Goal: Information Seeking & Learning: Learn about a topic

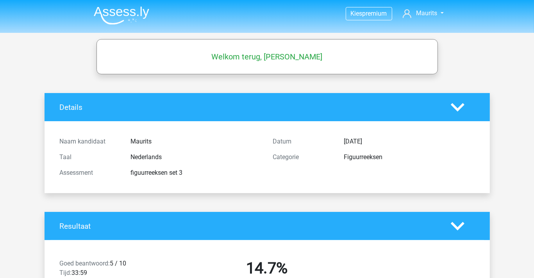
click at [117, 10] on img at bounding box center [121, 15] width 55 height 18
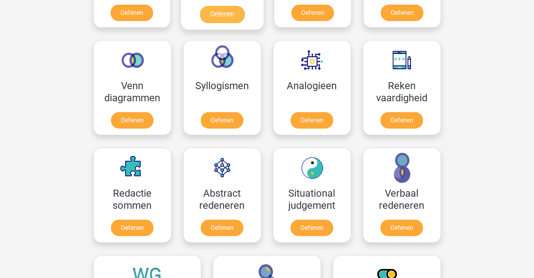
scroll to position [351, 0]
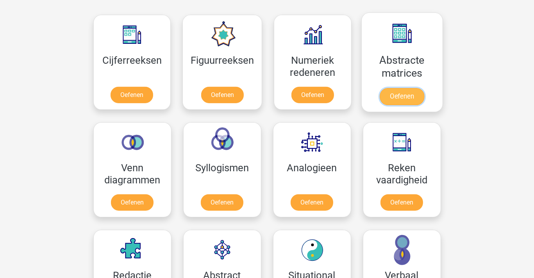
click at [403, 88] on link "Oefenen" at bounding box center [402, 96] width 45 height 17
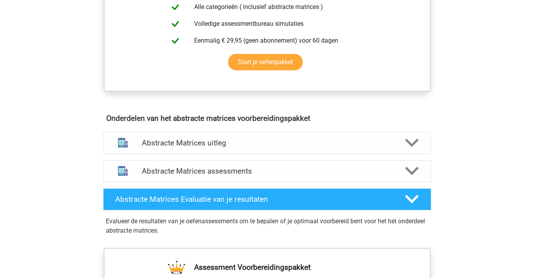
scroll to position [390, 0]
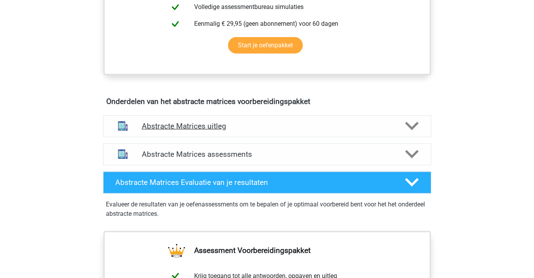
click at [214, 125] on h4 "Abstracte Matrices uitleg" at bounding box center [267, 125] width 251 height 9
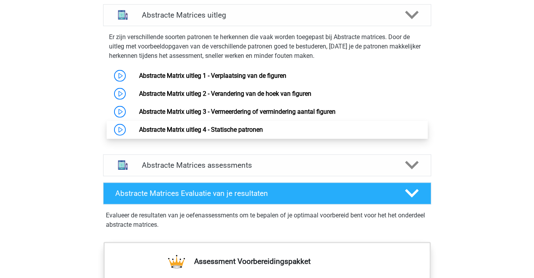
scroll to position [500, 0]
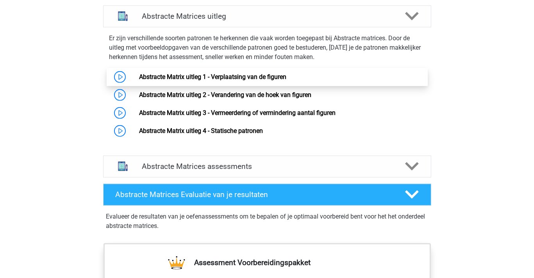
click at [218, 75] on link "Abstracte Matrix uitleg 1 - Verplaatsing van de figuren" at bounding box center [212, 76] width 147 height 7
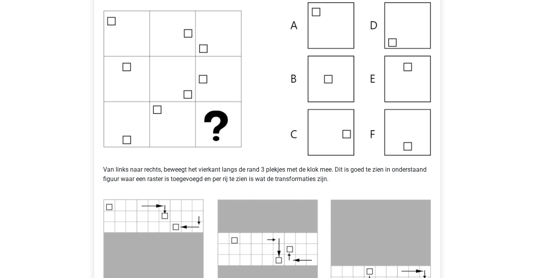
scroll to position [195, 0]
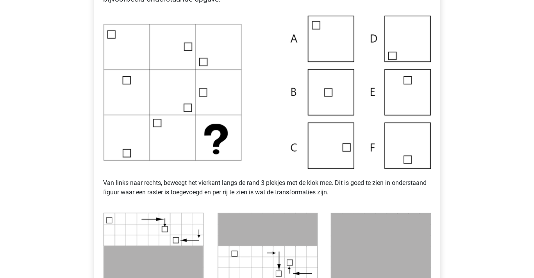
click at [279, 135] on img at bounding box center [266, 92] width 327 height 153
click at [322, 141] on img at bounding box center [266, 92] width 327 height 153
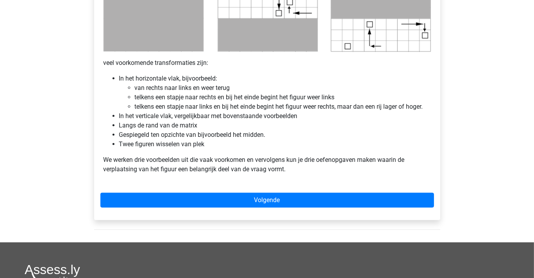
scroll to position [468, 0]
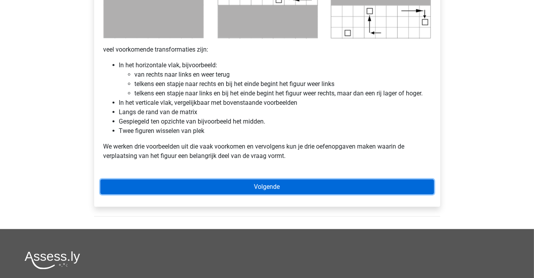
click at [265, 185] on link "Volgende" at bounding box center [266, 186] width 333 height 15
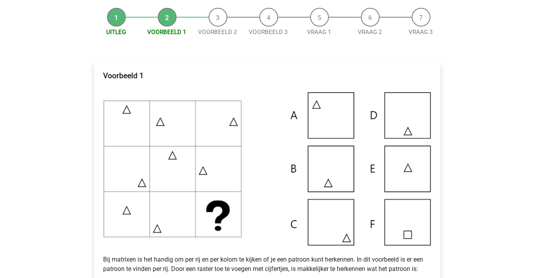
scroll to position [78, 0]
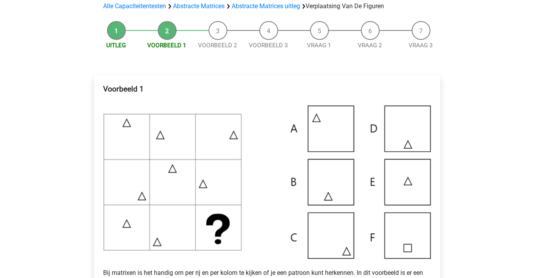
click at [261, 157] on img at bounding box center [266, 181] width 327 height 153
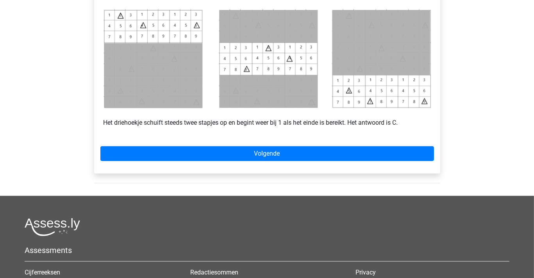
scroll to position [390, 0]
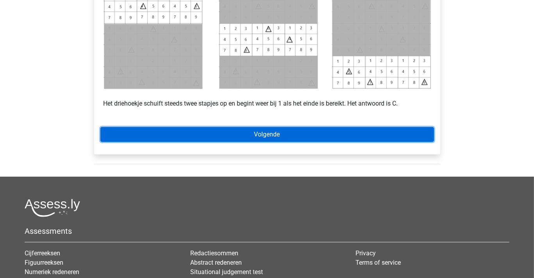
click at [273, 132] on link "Volgende" at bounding box center [266, 134] width 333 height 15
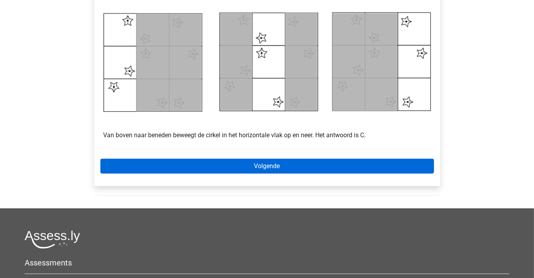
scroll to position [390, 0]
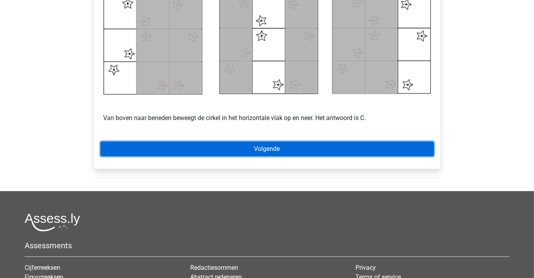
click at [266, 146] on link "Volgende" at bounding box center [266, 148] width 333 height 15
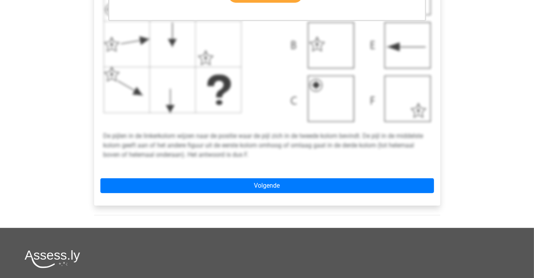
scroll to position [312, 0]
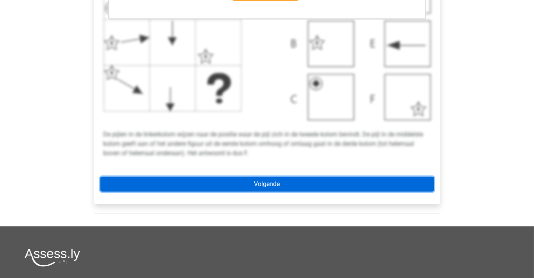
click at [275, 182] on link "Volgende" at bounding box center [266, 183] width 333 height 15
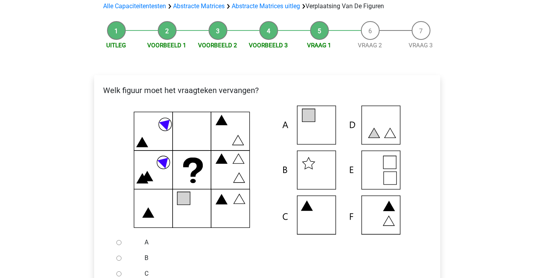
scroll to position [117, 0]
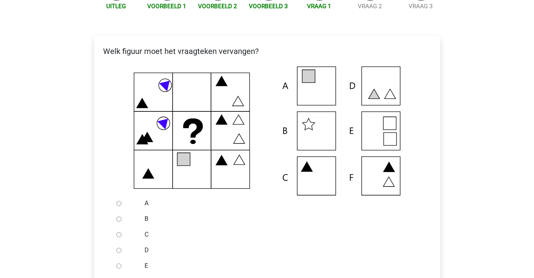
click at [118, 266] on input "E" at bounding box center [118, 265] width 5 height 5
radio input "true"
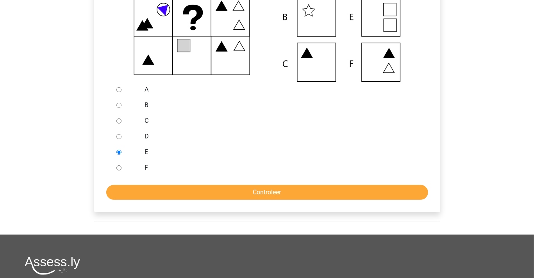
scroll to position [234, 0]
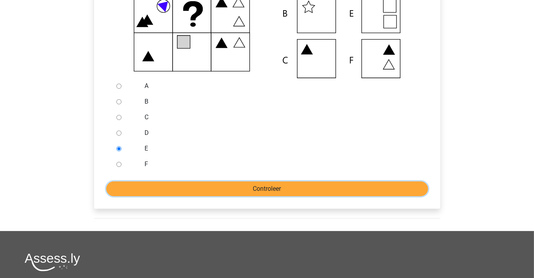
click at [242, 187] on input "Controleer" at bounding box center [267, 188] width 322 height 15
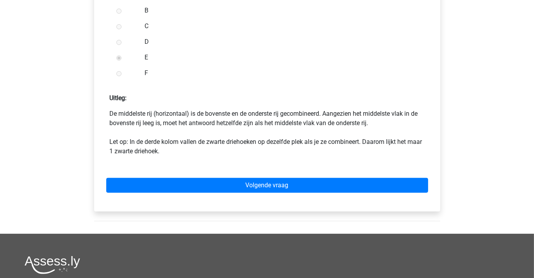
scroll to position [351, 0]
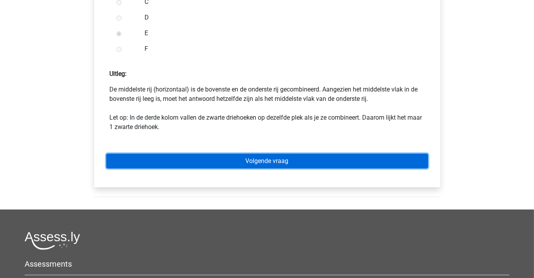
click at [255, 161] on link "Volgende vraag" at bounding box center [267, 160] width 322 height 15
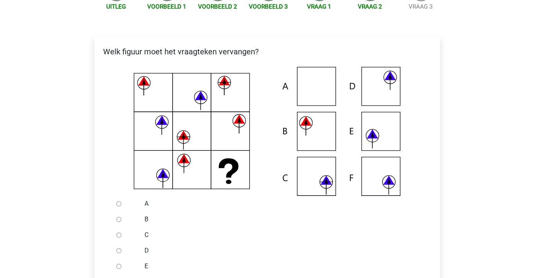
scroll to position [117, 0]
click at [273, 184] on icon at bounding box center [267, 130] width 321 height 129
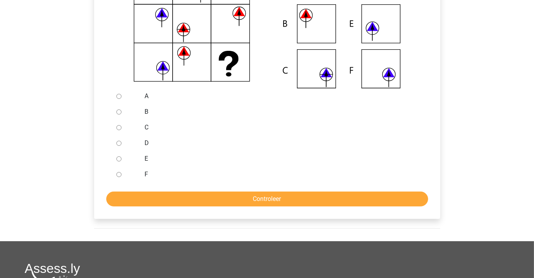
scroll to position [234, 0]
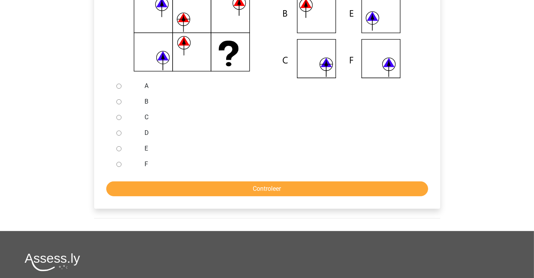
click at [119, 164] on input "F" at bounding box center [118, 164] width 5 height 5
radio input "true"
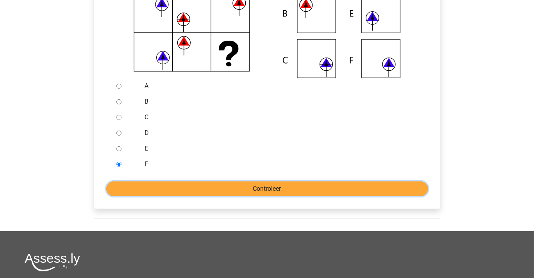
click at [174, 189] on input "Controleer" at bounding box center [267, 188] width 322 height 15
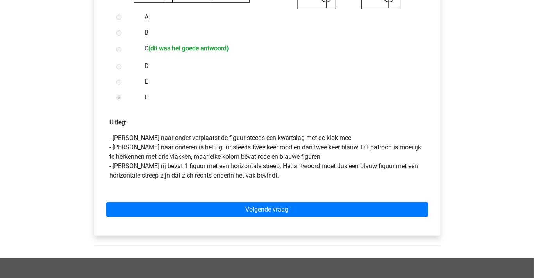
scroll to position [312, 0]
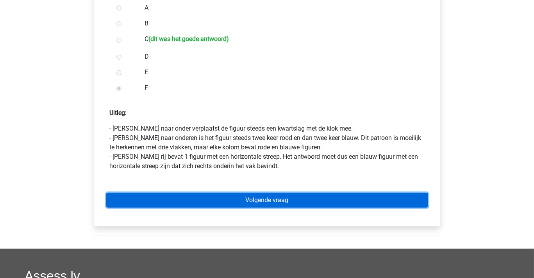
click at [260, 197] on link "Volgende vraag" at bounding box center [267, 200] width 322 height 15
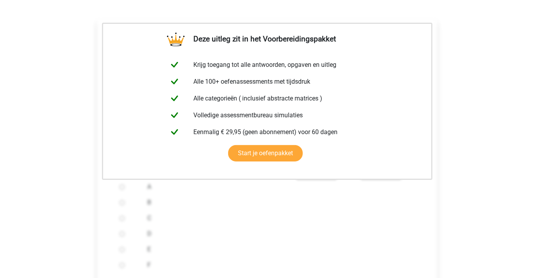
scroll to position [234, 0]
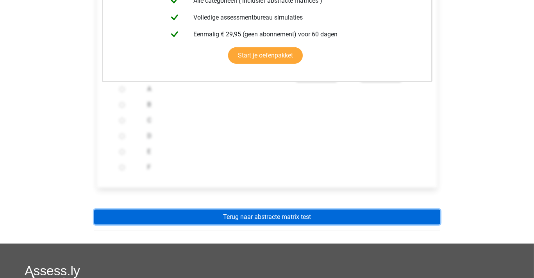
click at [259, 216] on link "Terug naar abstracte matrix test" at bounding box center [267, 216] width 346 height 15
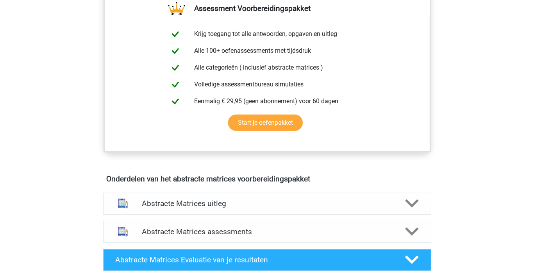
scroll to position [390, 0]
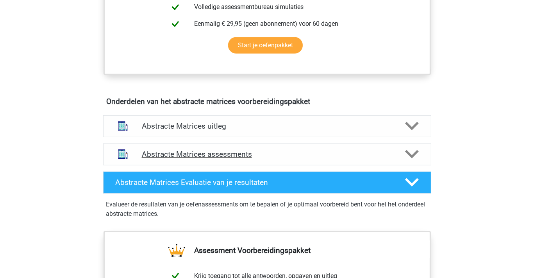
click at [209, 153] on h4 "Abstracte Matrices assessments" at bounding box center [267, 154] width 251 height 9
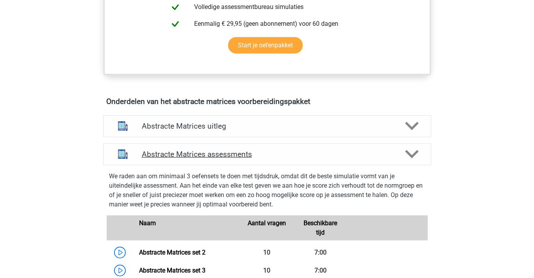
click at [413, 151] on icon at bounding box center [412, 154] width 14 height 14
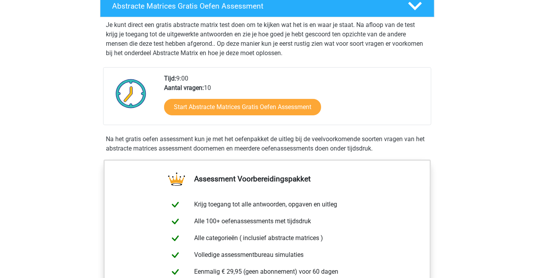
scroll to position [117, 0]
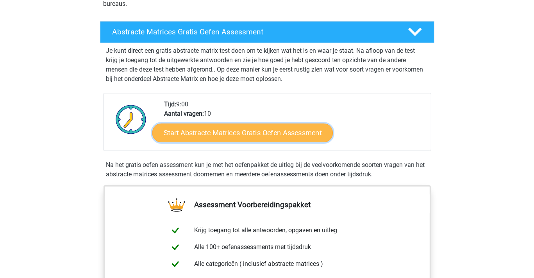
click at [250, 131] on link "Start Abstracte Matrices Gratis Oefen Assessment" at bounding box center [242, 132] width 180 height 19
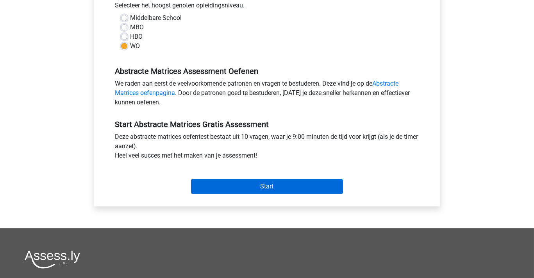
scroll to position [195, 0]
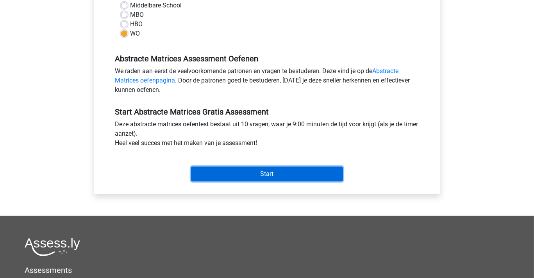
click at [273, 173] on input "Start" at bounding box center [267, 173] width 152 height 15
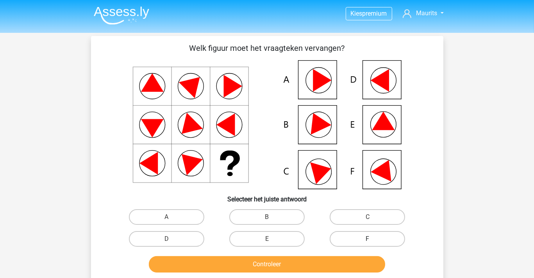
click at [358, 237] on label "F" at bounding box center [367, 239] width 75 height 16
click at [367, 239] on input "F" at bounding box center [369, 241] width 5 height 5
radio input "true"
click at [265, 262] on button "Controleer" at bounding box center [267, 264] width 236 height 16
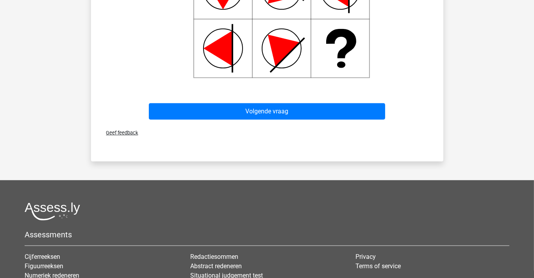
scroll to position [430, 0]
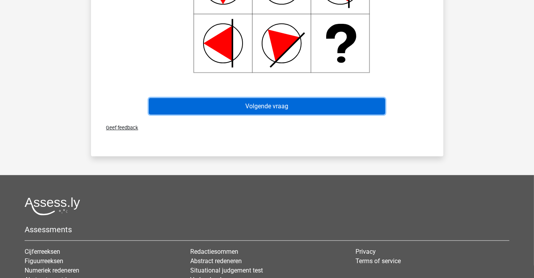
click at [248, 105] on button "Volgende vraag" at bounding box center [267, 106] width 236 height 16
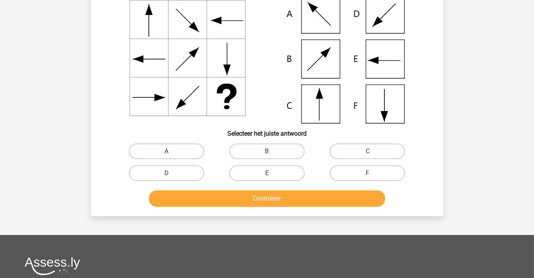
scroll to position [36, 0]
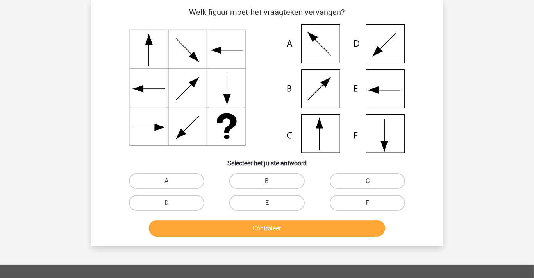
click at [362, 179] on label "C" at bounding box center [367, 181] width 75 height 16
click at [367, 181] on input "C" at bounding box center [369, 183] width 5 height 5
radio input "true"
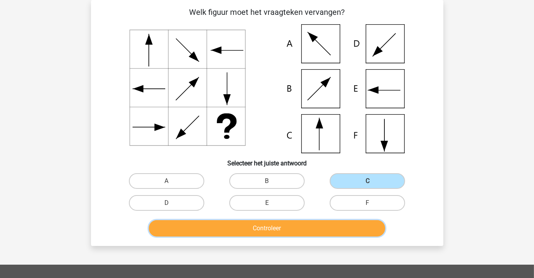
click at [308, 228] on button "Controleer" at bounding box center [267, 228] width 236 height 16
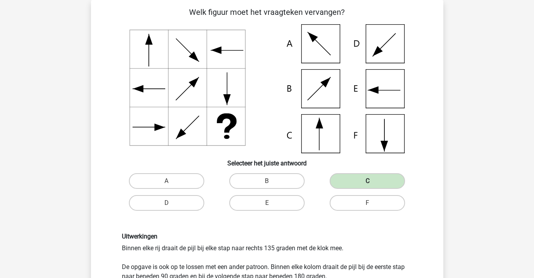
click at [355, 181] on label "C" at bounding box center [367, 181] width 75 height 16
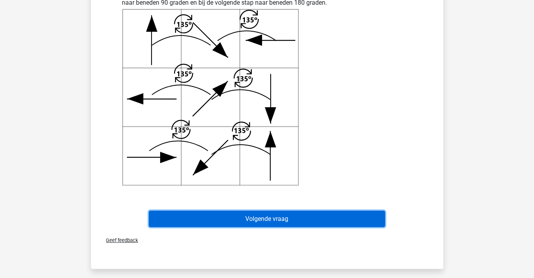
click at [271, 215] on button "Volgende vraag" at bounding box center [267, 218] width 236 height 16
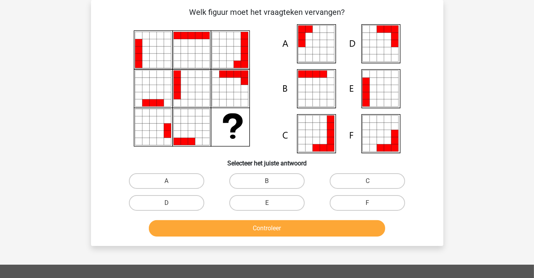
click at [371, 91] on icon at bounding box center [372, 88] width 7 height 7
click at [260, 201] on label "E" at bounding box center [266, 203] width 75 height 16
click at [267, 203] on input "E" at bounding box center [269, 205] width 5 height 5
radio input "true"
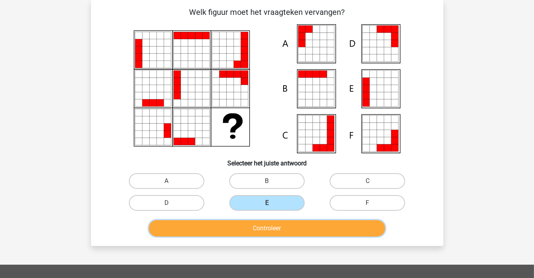
click at [256, 225] on button "Controleer" at bounding box center [267, 228] width 236 height 16
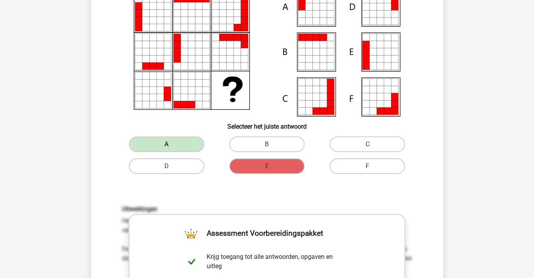
scroll to position [39, 0]
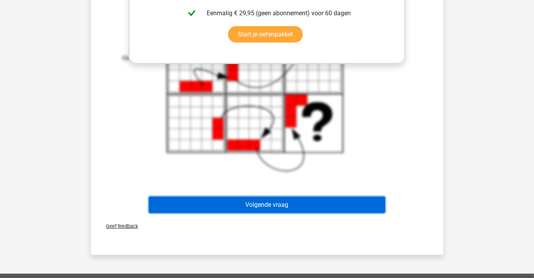
click at [251, 203] on button "Volgende vraag" at bounding box center [267, 204] width 236 height 16
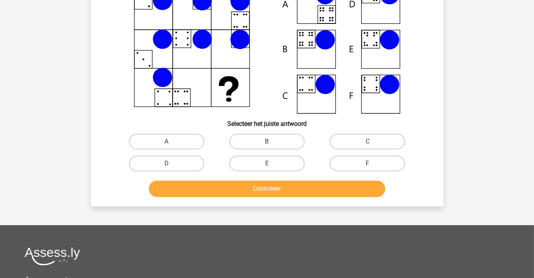
scroll to position [36, 0]
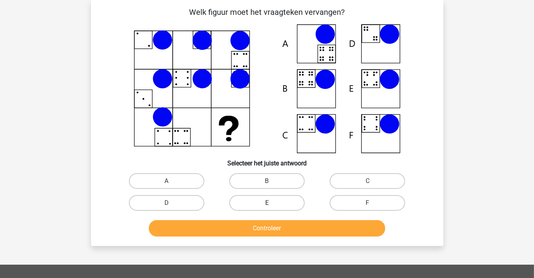
click at [278, 201] on label "E" at bounding box center [266, 203] width 75 height 16
click at [272, 203] on input "E" at bounding box center [269, 205] width 5 height 5
radio input "true"
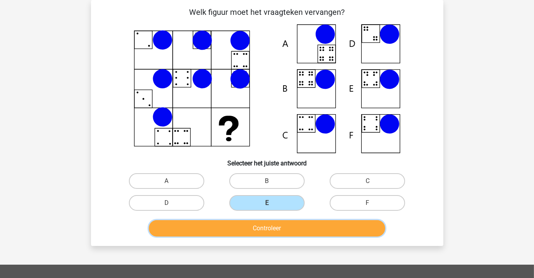
click at [278, 227] on button "Controleer" at bounding box center [267, 228] width 236 height 16
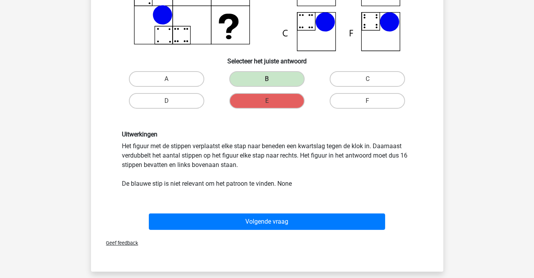
scroll to position [156, 0]
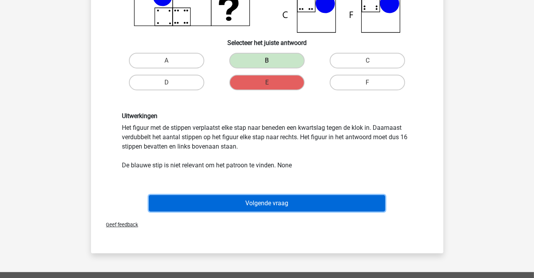
click at [273, 201] on button "Volgende vraag" at bounding box center [267, 203] width 236 height 16
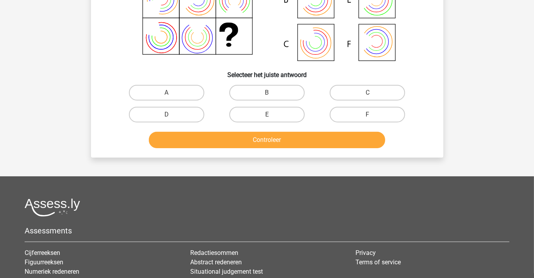
scroll to position [36, 0]
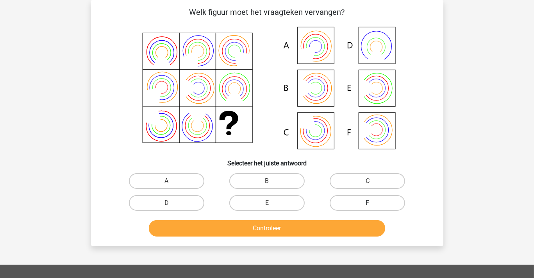
click at [373, 199] on label "F" at bounding box center [367, 203] width 75 height 16
click at [373, 203] on input "F" at bounding box center [369, 205] width 5 height 5
radio input "true"
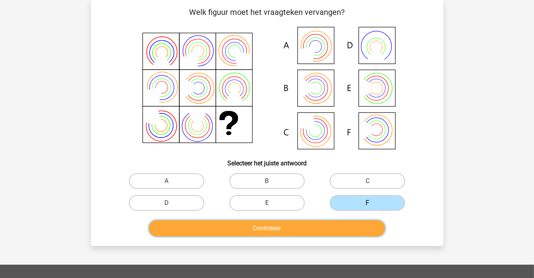
click at [330, 227] on button "Controleer" at bounding box center [267, 228] width 236 height 16
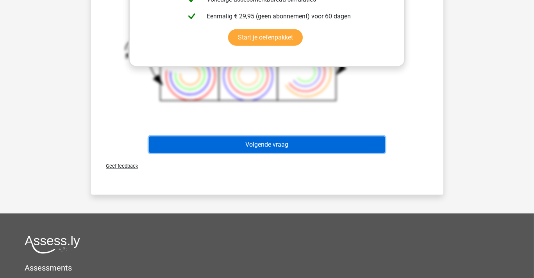
click at [267, 144] on button "Volgende vraag" at bounding box center [267, 144] width 236 height 16
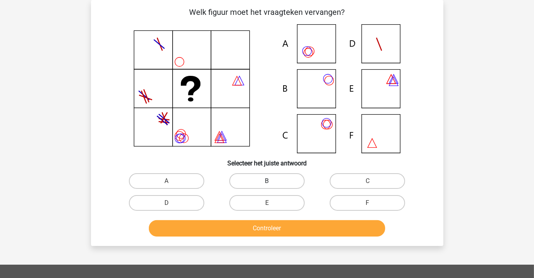
click at [278, 178] on label "B" at bounding box center [266, 181] width 75 height 16
click at [272, 181] on input "B" at bounding box center [269, 183] width 5 height 5
radio input "true"
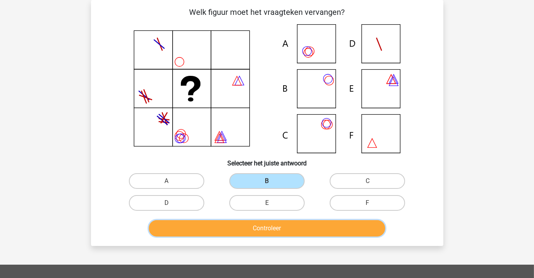
click at [269, 226] on button "Controleer" at bounding box center [267, 228] width 236 height 16
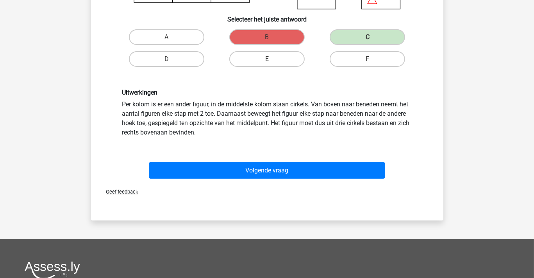
scroll to position [192, 0]
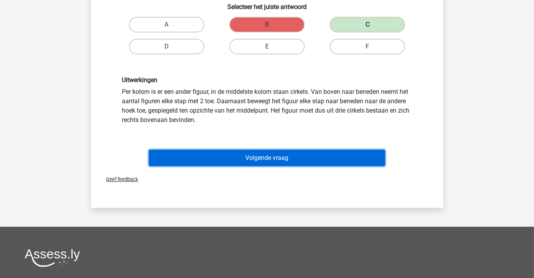
click at [253, 156] on button "Volgende vraag" at bounding box center [267, 158] width 236 height 16
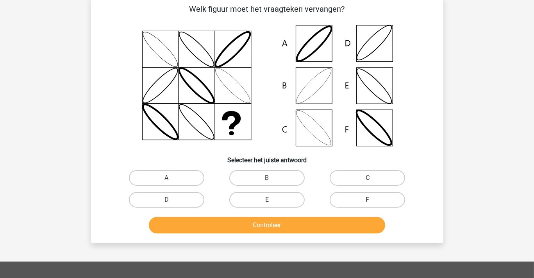
scroll to position [36, 0]
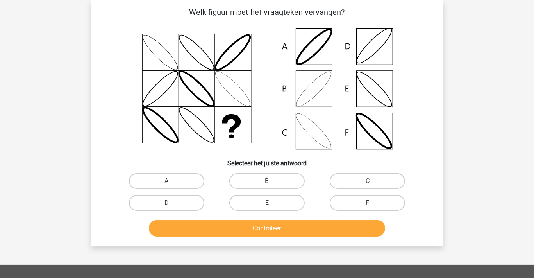
click at [181, 200] on label "D" at bounding box center [166, 203] width 75 height 16
click at [171, 203] on input "D" at bounding box center [168, 205] width 5 height 5
radio input "true"
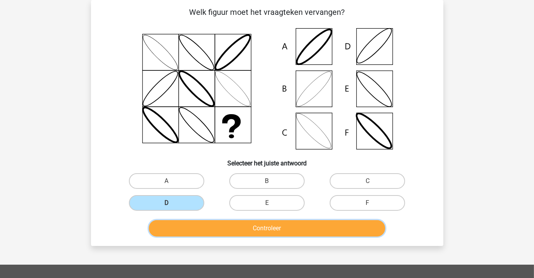
click at [262, 228] on button "Controleer" at bounding box center [267, 228] width 236 height 16
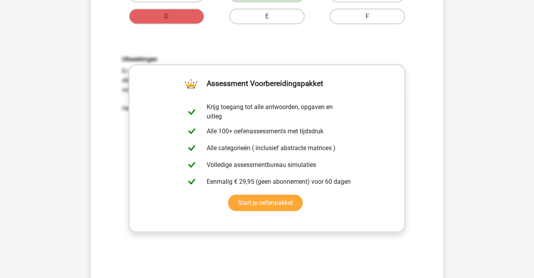
scroll to position [351, 0]
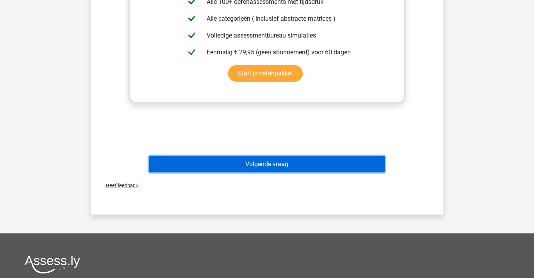
click at [266, 165] on button "Volgende vraag" at bounding box center [267, 164] width 236 height 16
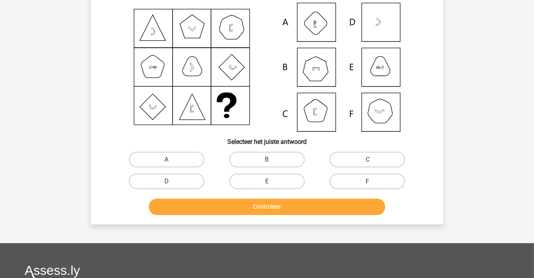
scroll to position [36, 0]
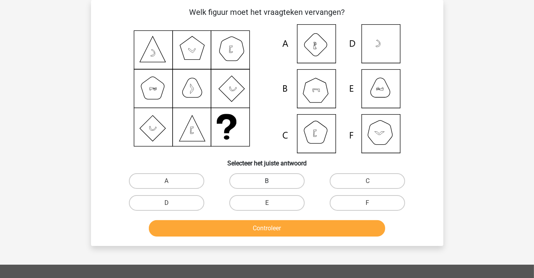
click at [263, 179] on label "B" at bounding box center [266, 181] width 75 height 16
click at [267, 181] on input "B" at bounding box center [269, 183] width 5 height 5
radio input "true"
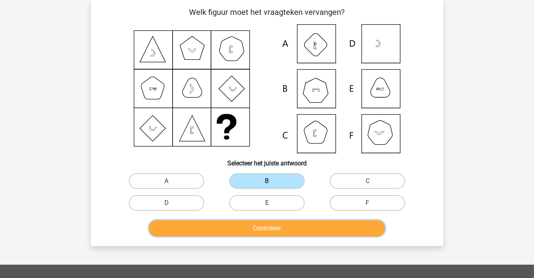
click at [265, 226] on button "Controleer" at bounding box center [267, 228] width 236 height 16
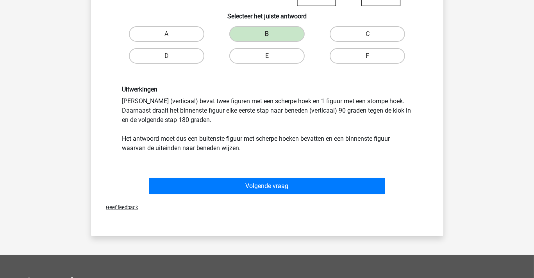
scroll to position [192, 0]
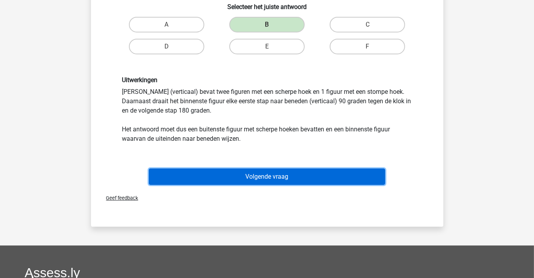
click at [260, 173] on button "Volgende vraag" at bounding box center [267, 176] width 236 height 16
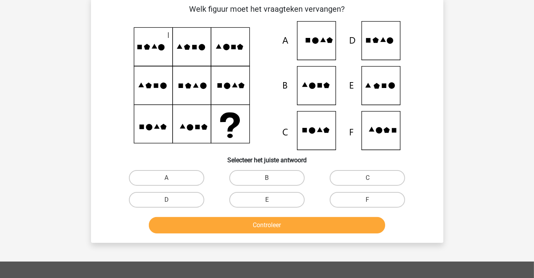
scroll to position [36, 0]
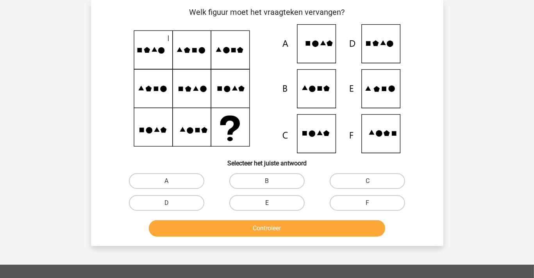
click at [269, 201] on label "E" at bounding box center [266, 203] width 75 height 16
click at [269, 203] on input "E" at bounding box center [269, 205] width 5 height 5
radio input "true"
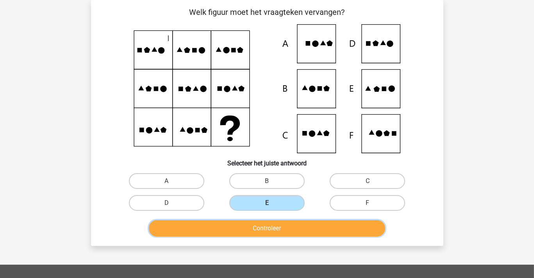
click at [263, 226] on button "Controleer" at bounding box center [267, 228] width 236 height 16
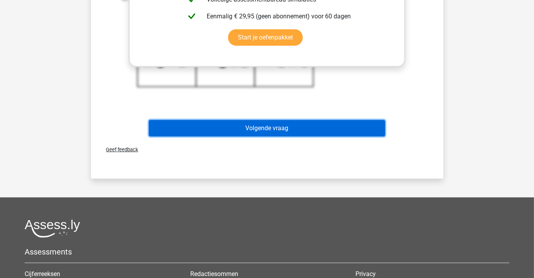
click at [244, 127] on button "Volgende vraag" at bounding box center [267, 128] width 236 height 16
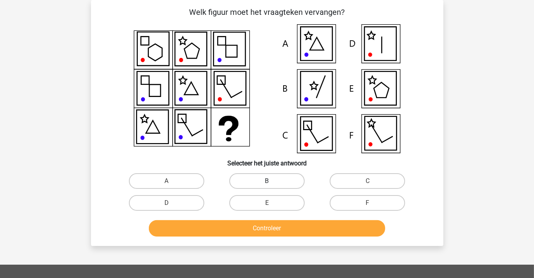
click at [278, 178] on label "B" at bounding box center [266, 181] width 75 height 16
click at [272, 181] on input "B" at bounding box center [269, 183] width 5 height 5
radio input "true"
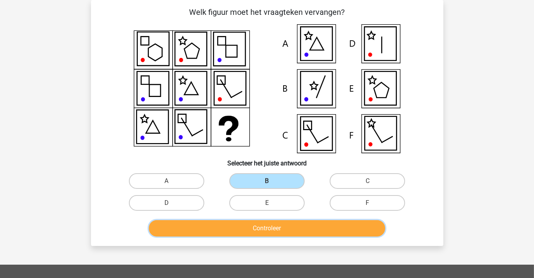
click at [268, 225] on button "Controleer" at bounding box center [267, 228] width 236 height 16
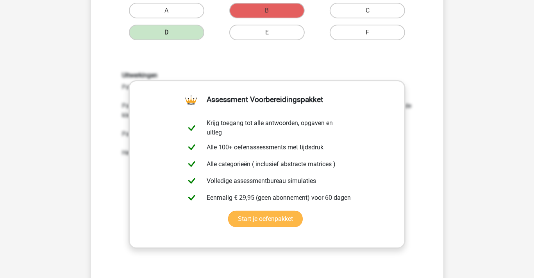
scroll to position [270, 0]
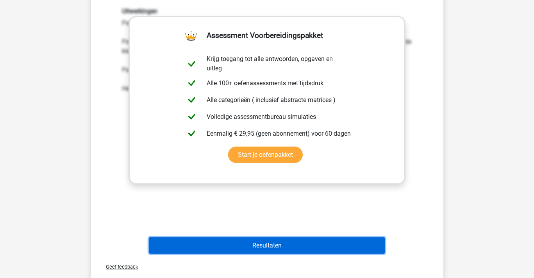
click at [269, 244] on button "Resultaten" at bounding box center [267, 245] width 236 height 16
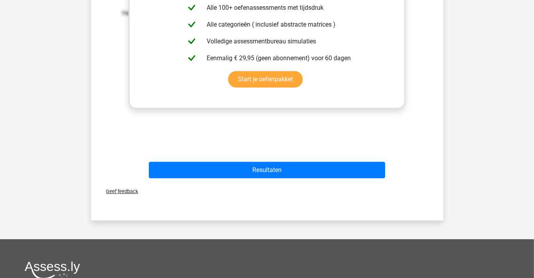
scroll to position [348, 0]
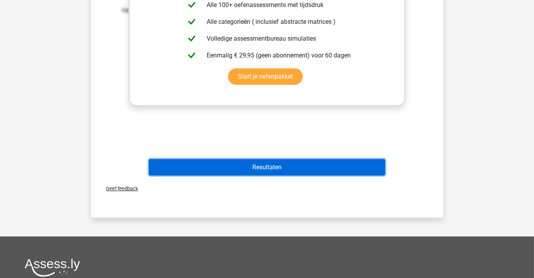
click at [257, 166] on button "Resultaten" at bounding box center [267, 167] width 236 height 16
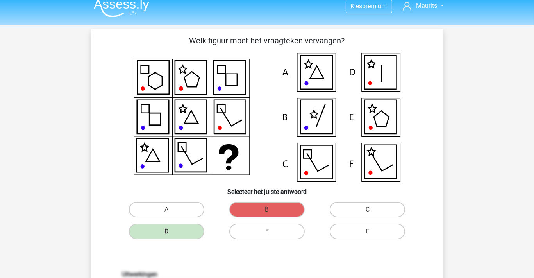
scroll to position [0, 0]
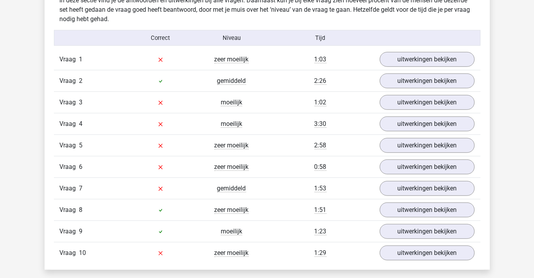
scroll to position [625, 0]
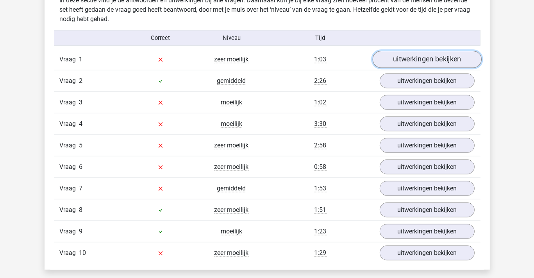
click at [406, 59] on link "uitwerkingen bekijken" at bounding box center [426, 59] width 109 height 17
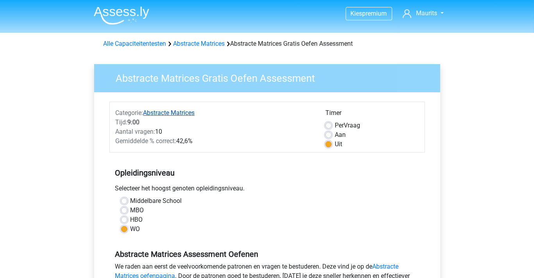
click at [178, 111] on link "Abstracte Matrices" at bounding box center [169, 112] width 52 height 7
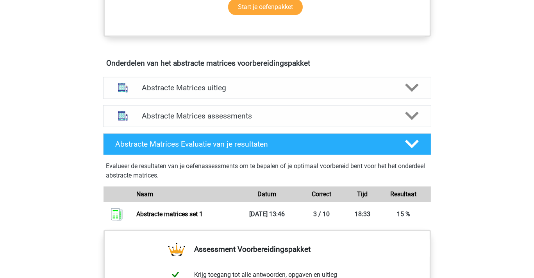
scroll to position [430, 0]
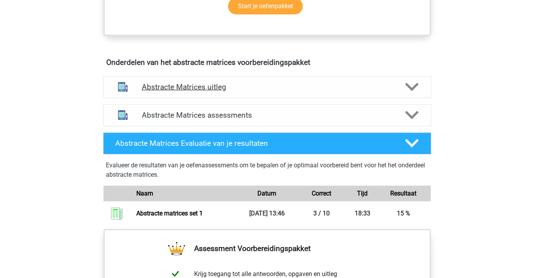
click at [214, 86] on h4 "Abstracte Matrices uitleg" at bounding box center [267, 86] width 251 height 9
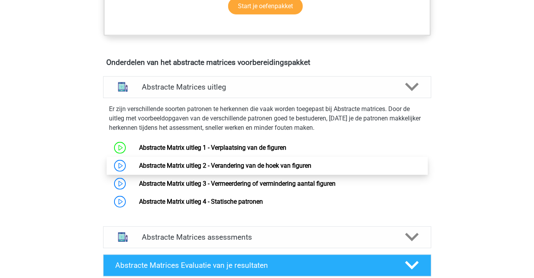
click at [251, 163] on link "Abstracte Matrix uitleg 2 - Verandering van de hoek van figuren" at bounding box center [225, 165] width 172 height 7
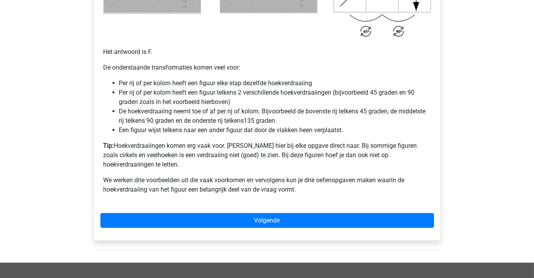
scroll to position [508, 0]
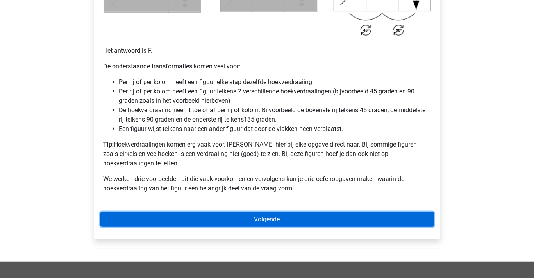
click at [267, 212] on link "Volgende" at bounding box center [266, 219] width 333 height 15
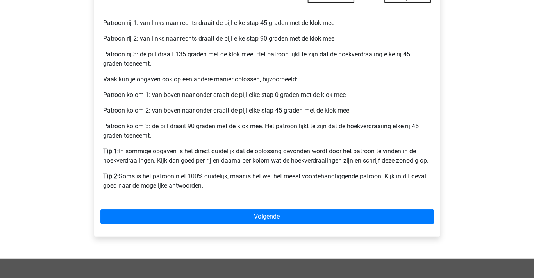
scroll to position [351, 0]
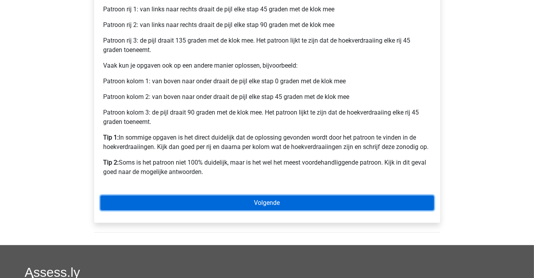
click at [270, 200] on link "Volgende" at bounding box center [266, 202] width 333 height 15
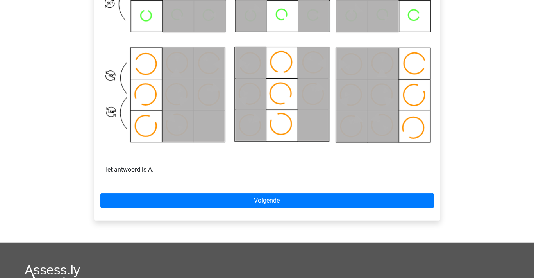
scroll to position [469, 0]
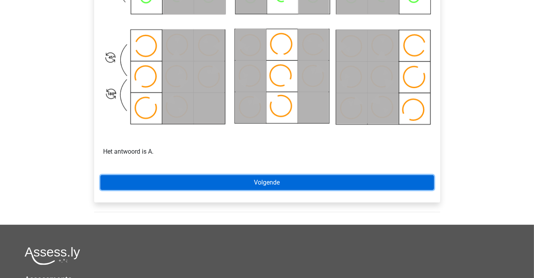
click at [271, 180] on link "Volgende" at bounding box center [266, 182] width 333 height 15
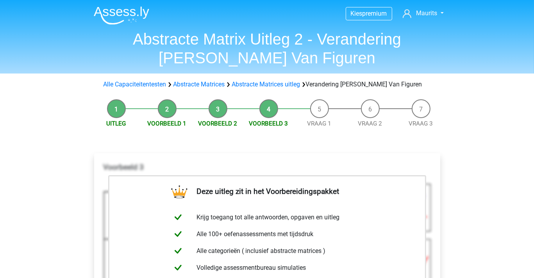
click at [270, 106] on li "Voorbeeld 3" at bounding box center [268, 113] width 51 height 29
click at [318, 107] on li "Vraag 1" at bounding box center [319, 113] width 51 height 29
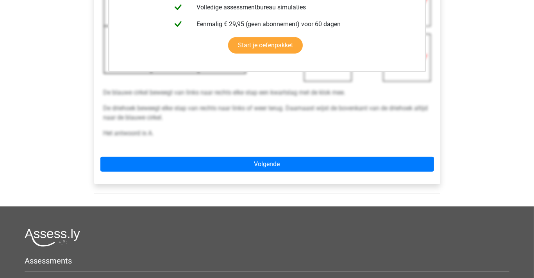
scroll to position [273, 0]
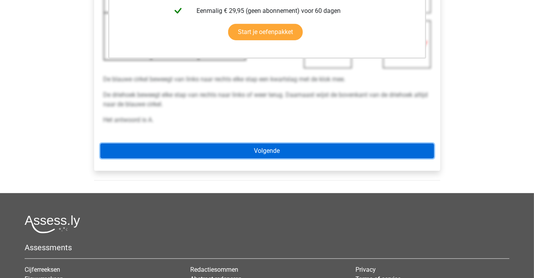
click at [262, 150] on link "Volgende" at bounding box center [266, 150] width 333 height 15
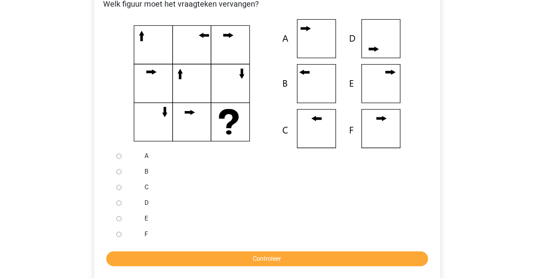
scroll to position [156, 0]
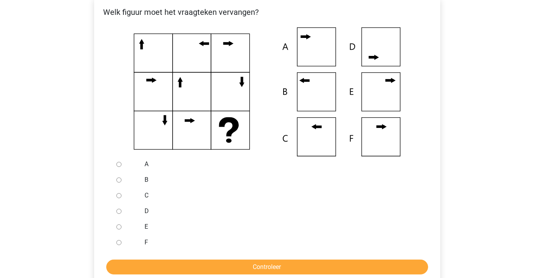
click at [128, 178] on div at bounding box center [126, 180] width 26 height 16
click at [118, 180] on input "B" at bounding box center [118, 179] width 5 height 5
radio input "true"
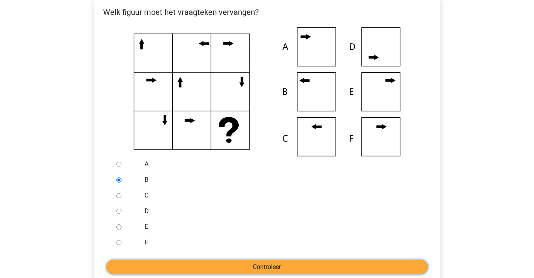
click at [219, 264] on input "Controleer" at bounding box center [267, 266] width 322 height 15
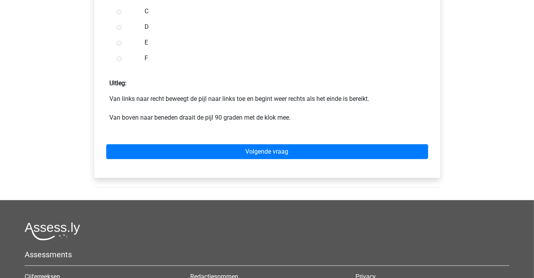
scroll to position [351, 0]
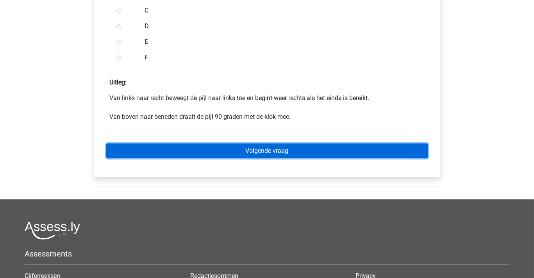
click at [276, 150] on link "Volgende vraag" at bounding box center [267, 150] width 322 height 15
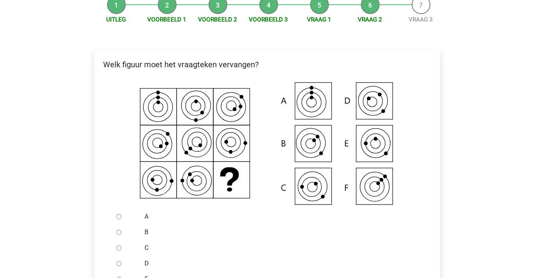
scroll to position [117, 0]
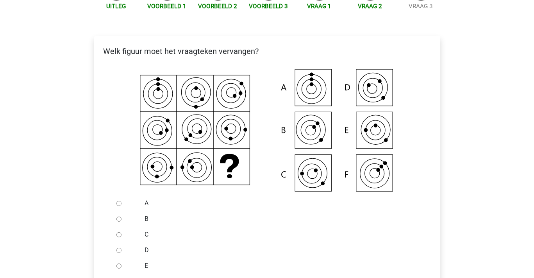
click at [118, 234] on input "C" at bounding box center [118, 234] width 5 height 5
radio input "true"
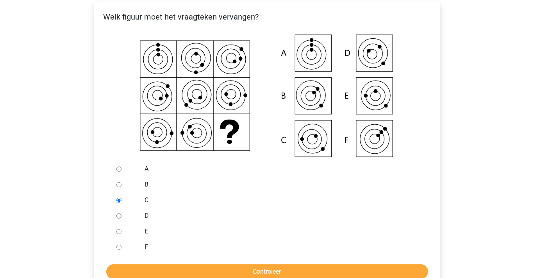
scroll to position [195, 0]
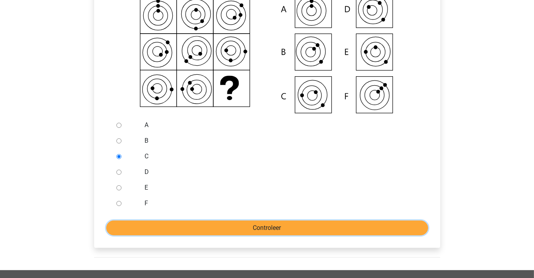
click at [216, 225] on input "Controleer" at bounding box center [267, 227] width 322 height 15
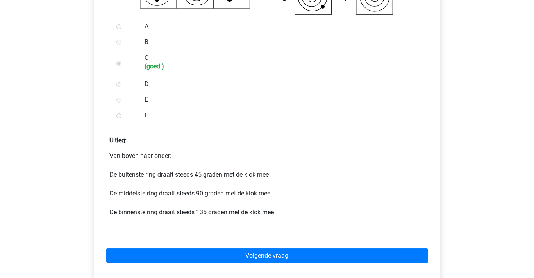
scroll to position [312, 0]
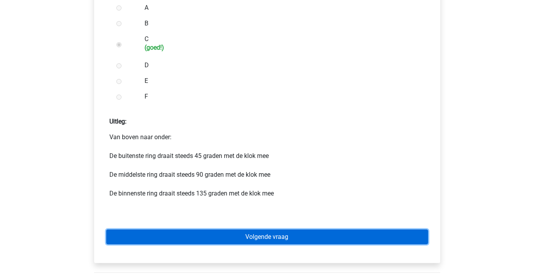
click at [276, 234] on link "Volgende vraag" at bounding box center [267, 236] width 322 height 15
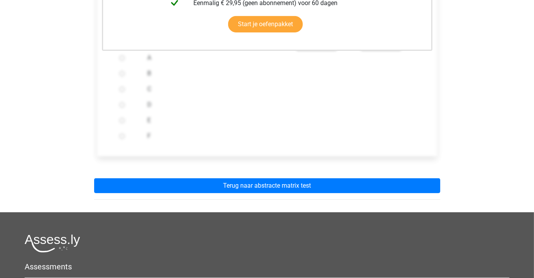
scroll to position [312, 0]
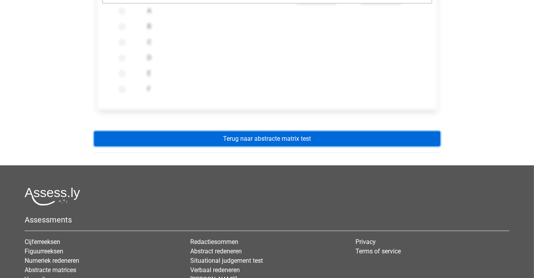
click at [231, 139] on link "Terug naar abstracte matrix test" at bounding box center [267, 138] width 346 height 15
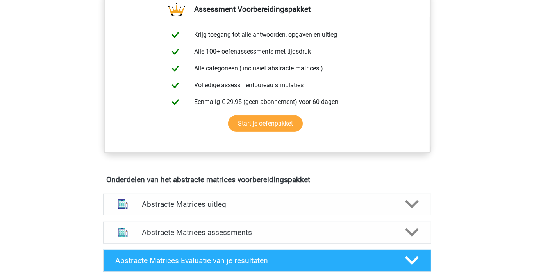
scroll to position [351, 0]
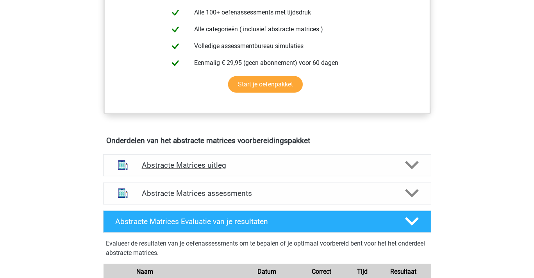
click at [206, 164] on h4 "Abstracte Matrices uitleg" at bounding box center [267, 164] width 251 height 9
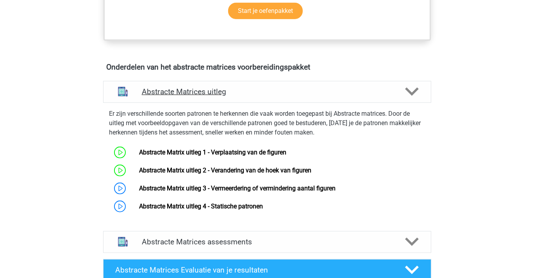
scroll to position [430, 0]
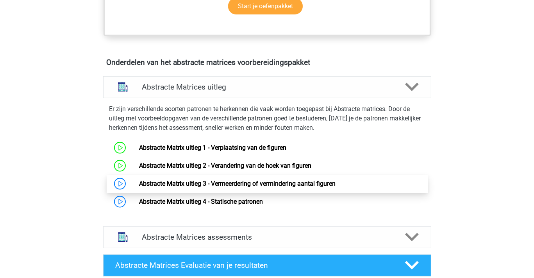
click at [210, 182] on link "Abstracte Matrix uitleg 3 - Vermeerdering of vermindering aantal figuren" at bounding box center [237, 183] width 196 height 7
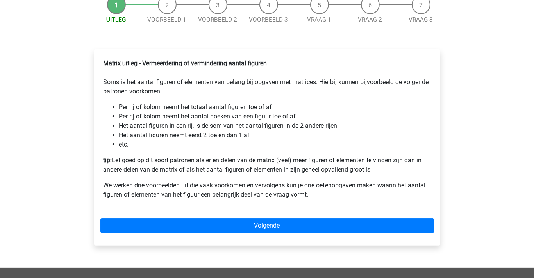
scroll to position [117, 0]
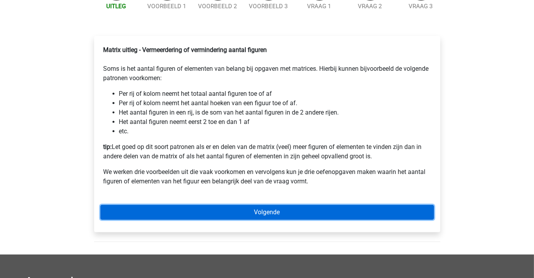
click at [265, 218] on link "Volgende" at bounding box center [266, 212] width 333 height 15
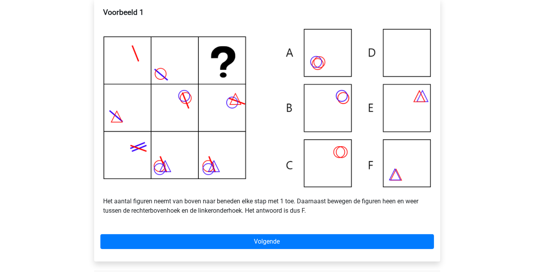
scroll to position [156, 0]
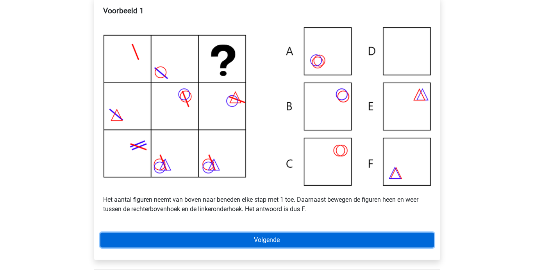
click at [276, 247] on link "Volgende" at bounding box center [266, 239] width 333 height 15
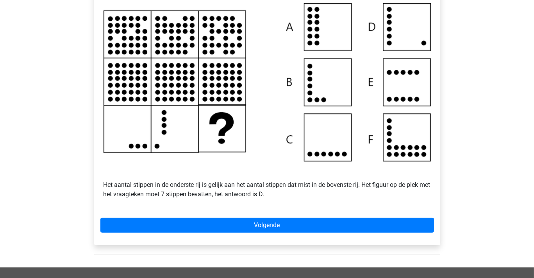
scroll to position [195, 0]
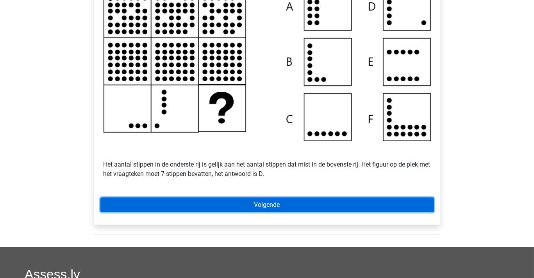
click at [273, 212] on link "Volgende" at bounding box center [266, 204] width 333 height 15
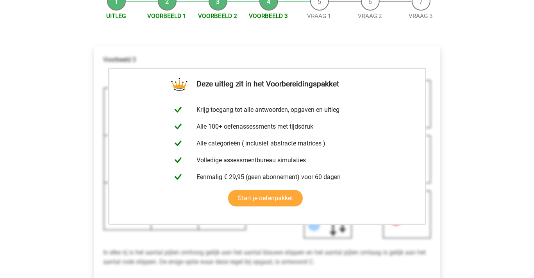
scroll to position [234, 0]
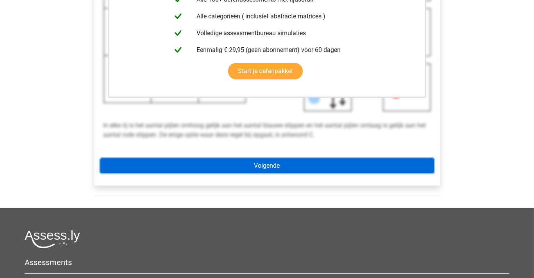
click at [252, 171] on link "Volgende" at bounding box center [266, 165] width 333 height 15
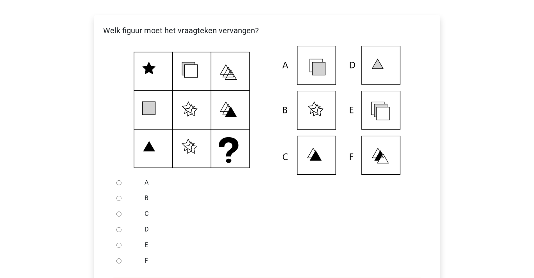
scroll to position [156, 0]
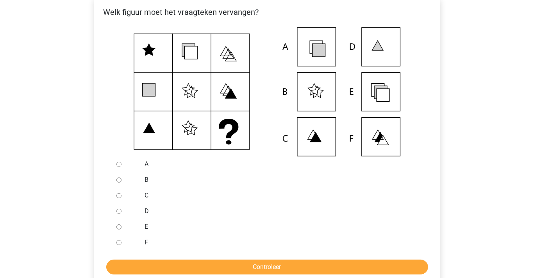
click at [377, 99] on icon at bounding box center [382, 95] width 13 height 13
click at [120, 229] on input "E" at bounding box center [118, 226] width 5 height 5
radio input "true"
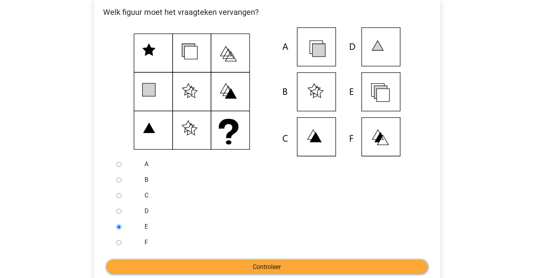
click at [198, 273] on input "Controleer" at bounding box center [267, 266] width 322 height 15
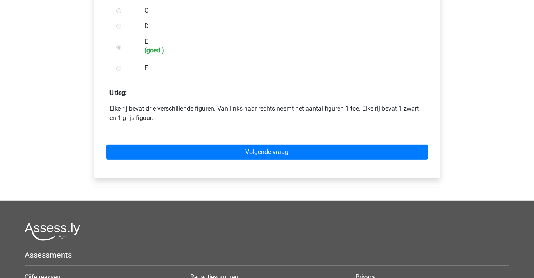
scroll to position [430, 0]
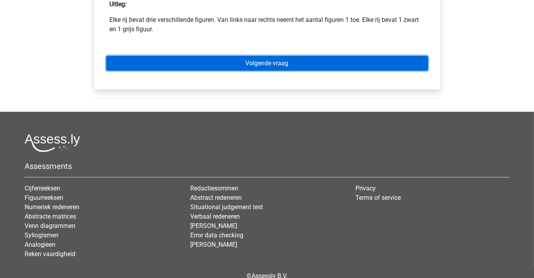
click at [266, 71] on link "Volgende vraag" at bounding box center [267, 63] width 322 height 15
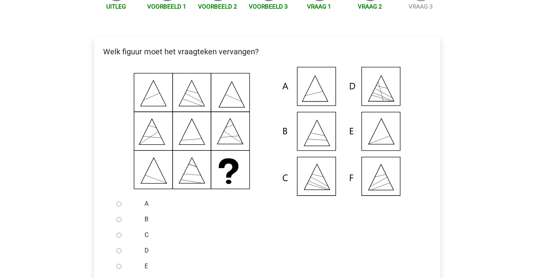
scroll to position [117, 0]
click at [119, 268] on input "E" at bounding box center [118, 265] width 5 height 5
radio input "true"
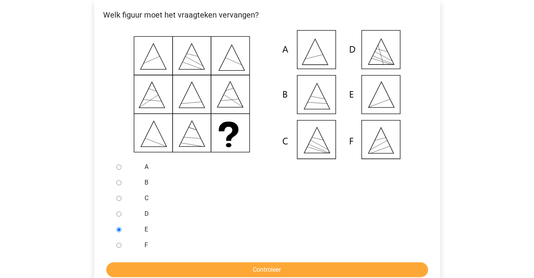
scroll to position [195, 0]
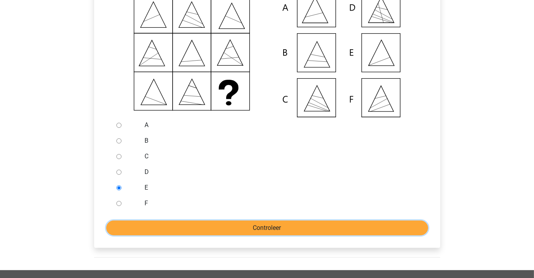
click at [203, 235] on input "Controleer" at bounding box center [267, 227] width 322 height 15
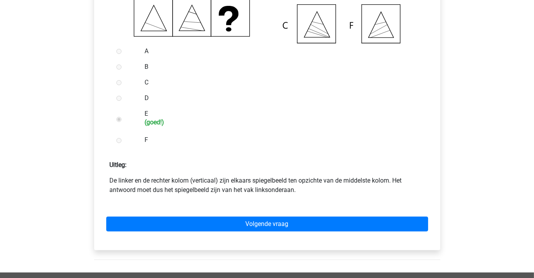
scroll to position [273, 0]
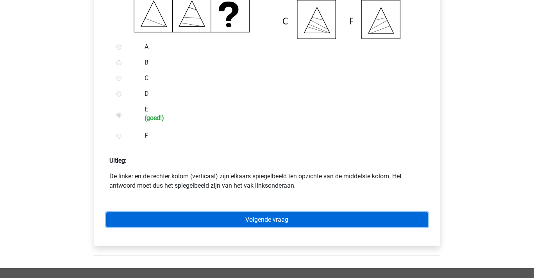
click at [264, 226] on link "Volgende vraag" at bounding box center [267, 219] width 322 height 15
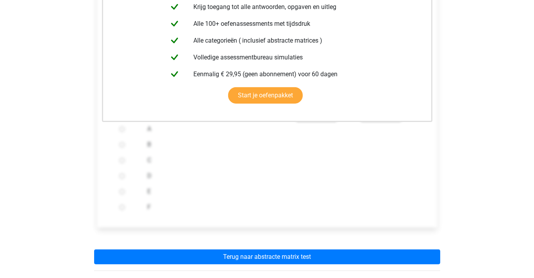
scroll to position [195, 0]
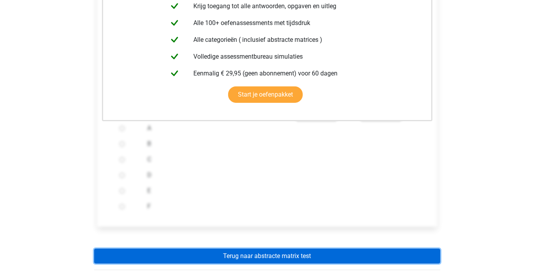
click at [269, 263] on link "Terug naar abstracte matrix test" at bounding box center [267, 255] width 346 height 15
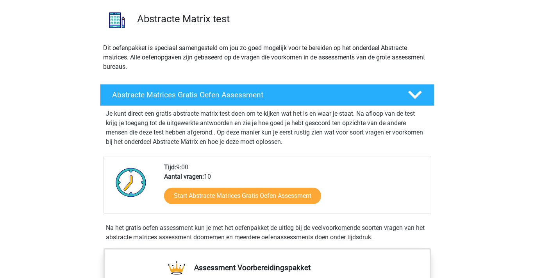
scroll to position [117, 0]
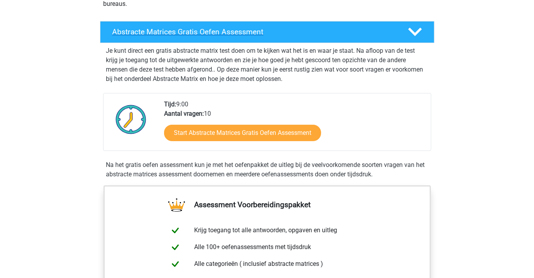
click at [225, 32] on h4 "Abstracte Matrices Gratis Oefen Assessment" at bounding box center [253, 31] width 283 height 9
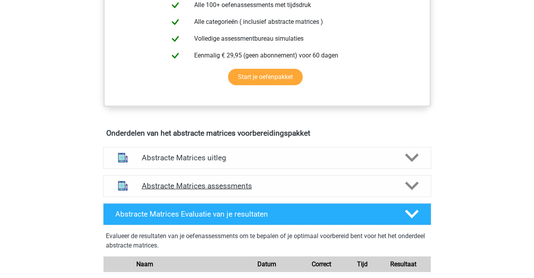
scroll to position [234, 0]
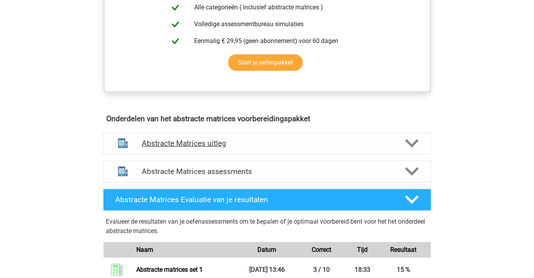
click at [210, 141] on h4 "Abstracte Matrices uitleg" at bounding box center [267, 143] width 251 height 9
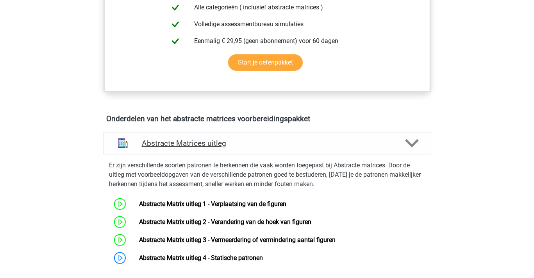
scroll to position [351, 0]
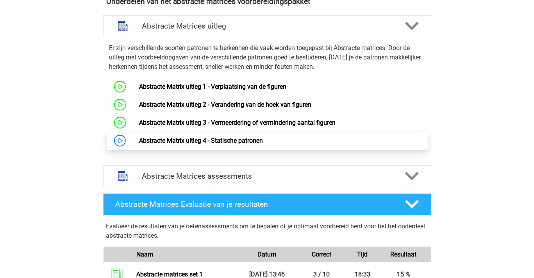
click at [209, 137] on link "Abstracte Matrix uitleg 4 - Statische patronen" at bounding box center [201, 140] width 124 height 7
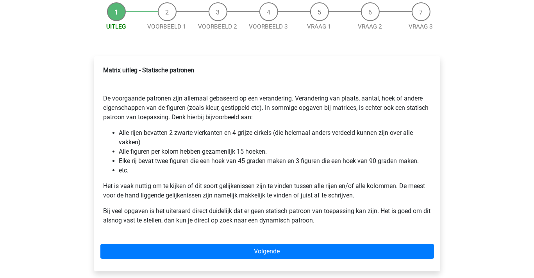
scroll to position [117, 0]
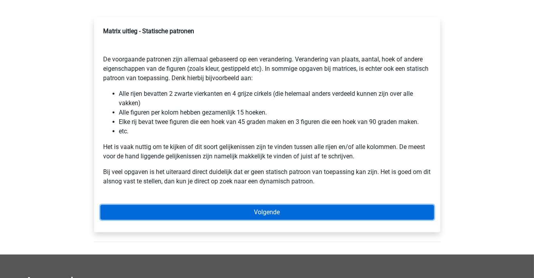
click at [272, 211] on link "Volgende" at bounding box center [266, 212] width 333 height 15
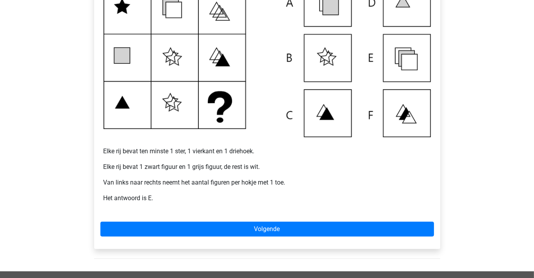
scroll to position [195, 0]
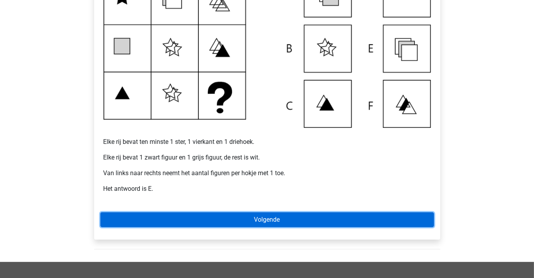
click at [278, 218] on link "Volgende" at bounding box center [266, 219] width 333 height 15
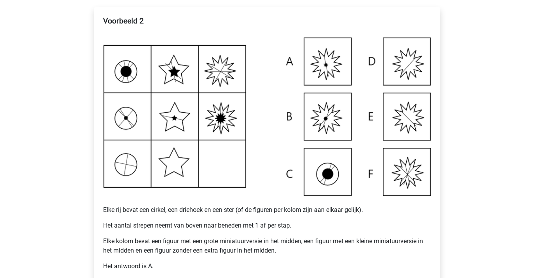
scroll to position [156, 0]
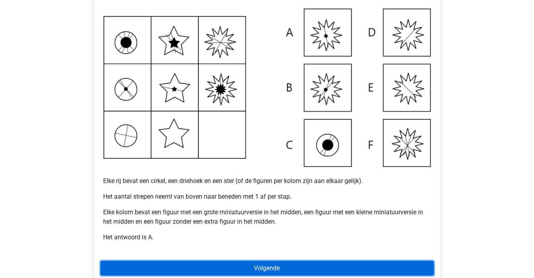
click at [264, 266] on link "Volgende" at bounding box center [266, 267] width 333 height 15
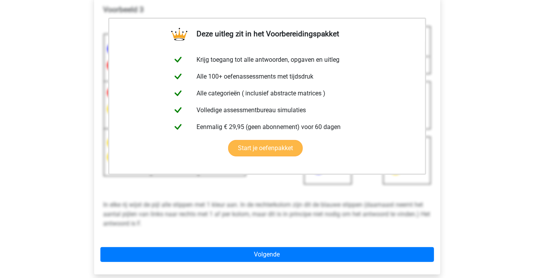
scroll to position [156, 0]
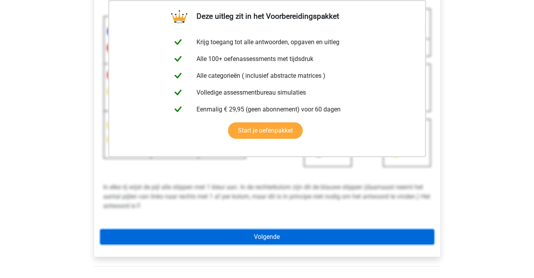
click at [267, 233] on link "Volgende" at bounding box center [266, 236] width 333 height 15
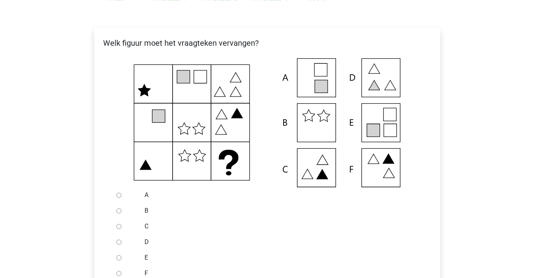
scroll to position [156, 0]
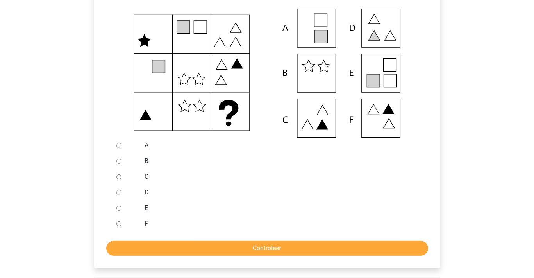
click at [117, 208] on input "E" at bounding box center [118, 207] width 5 height 5
radio input "true"
click at [221, 246] on input "Controleer" at bounding box center [267, 248] width 322 height 15
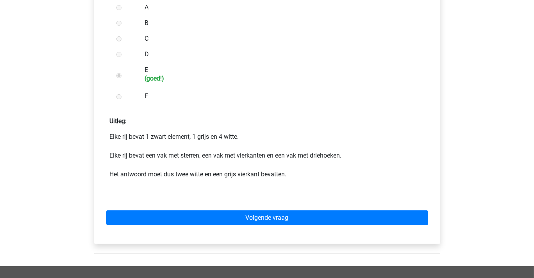
scroll to position [312, 0]
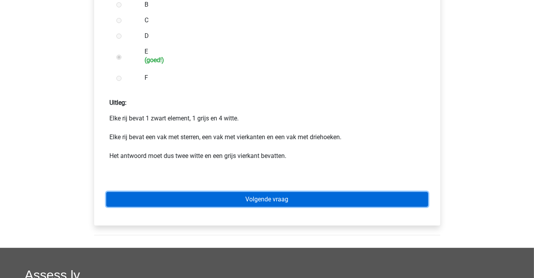
click at [267, 199] on link "Volgende vraag" at bounding box center [267, 199] width 322 height 15
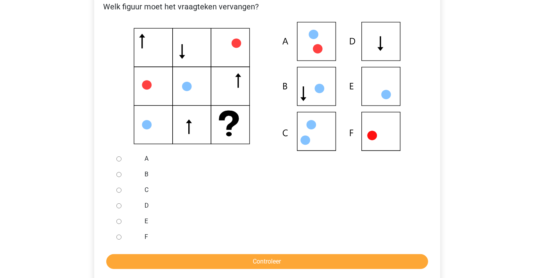
scroll to position [156, 0]
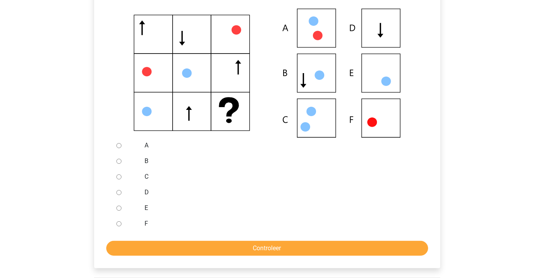
click at [125, 209] on div at bounding box center [126, 208] width 26 height 16
click at [118, 207] on input "E" at bounding box center [118, 207] width 5 height 5
radio input "true"
click at [190, 248] on input "Controleer" at bounding box center [267, 248] width 322 height 15
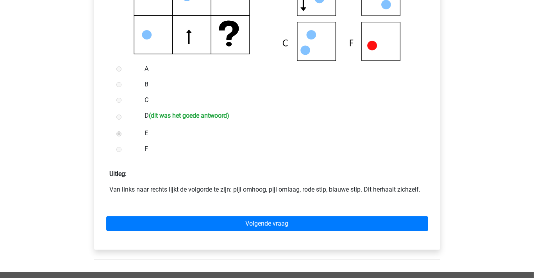
scroll to position [312, 0]
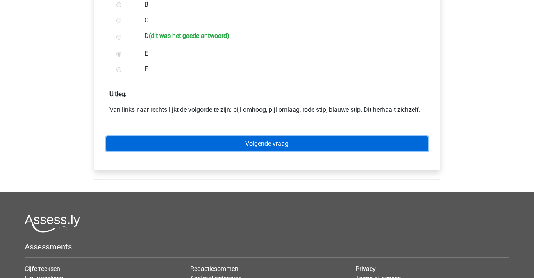
click at [202, 143] on link "Volgende vraag" at bounding box center [267, 143] width 322 height 15
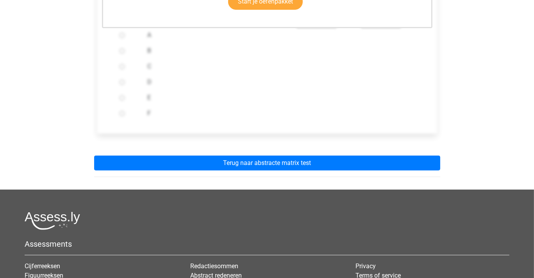
scroll to position [273, 0]
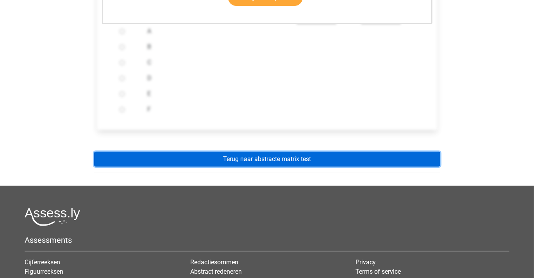
click at [228, 160] on link "Terug naar abstracte matrix test" at bounding box center [267, 159] width 346 height 15
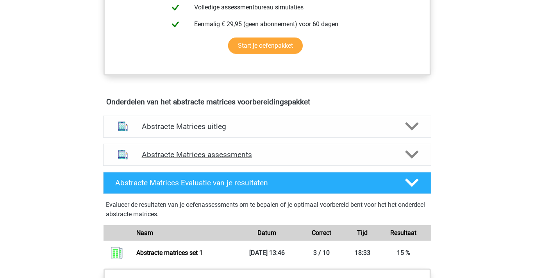
scroll to position [390, 0]
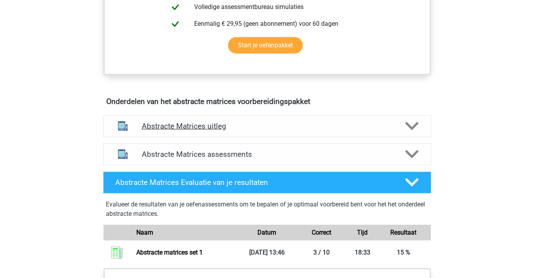
click at [217, 126] on h4 "Abstracte Matrices uitleg" at bounding box center [267, 125] width 251 height 9
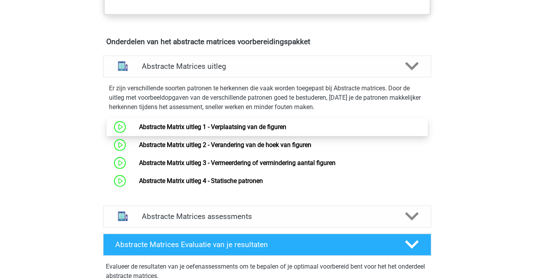
scroll to position [469, 0]
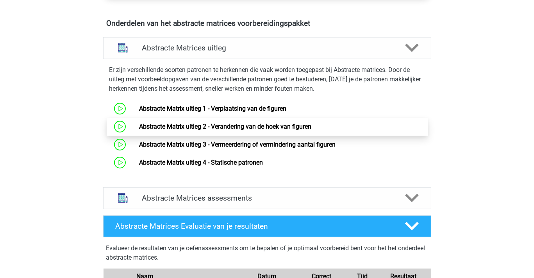
click at [227, 126] on link "Abstracte Matrix uitleg 2 - Verandering van de hoek van figuren" at bounding box center [225, 126] width 172 height 7
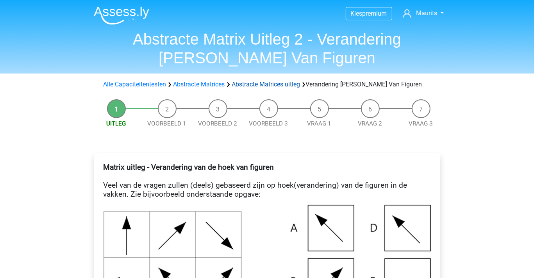
click at [255, 82] on link "Abstracte Matrices uitleg" at bounding box center [266, 83] width 68 height 7
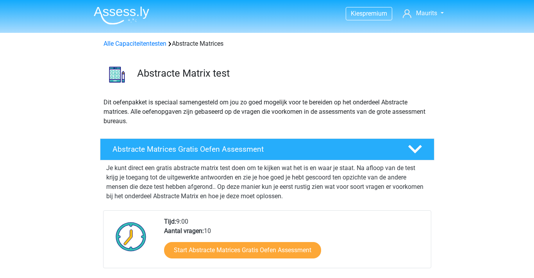
scroll to position [501, 0]
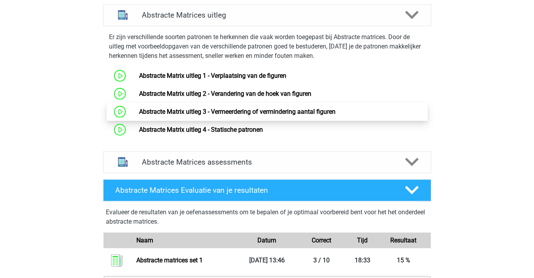
click at [240, 109] on link "Abstracte Matrix uitleg 3 - Vermeerdering of vermindering aantal figuren" at bounding box center [237, 111] width 196 height 7
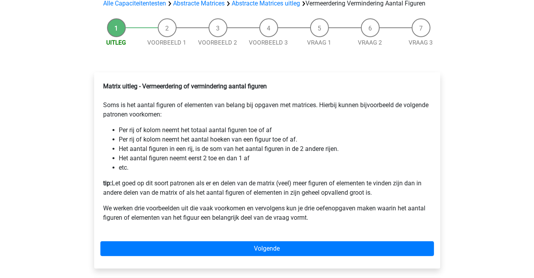
scroll to position [117, 0]
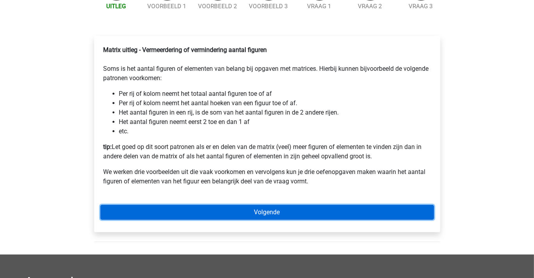
click at [243, 217] on link "Volgende" at bounding box center [266, 212] width 333 height 15
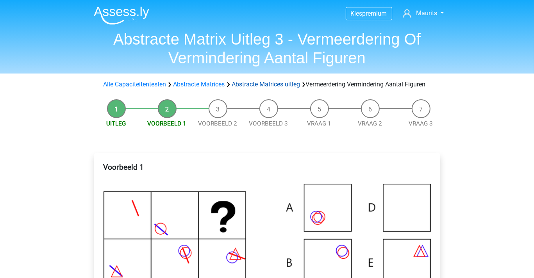
click at [269, 83] on link "Abstracte Matrices uitleg" at bounding box center [266, 83] width 68 height 7
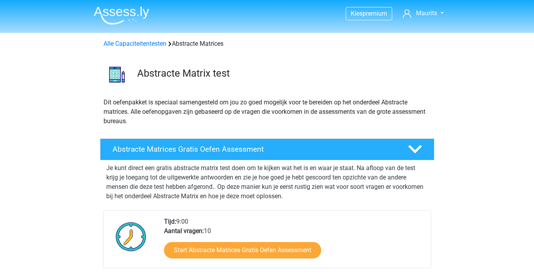
scroll to position [501, 0]
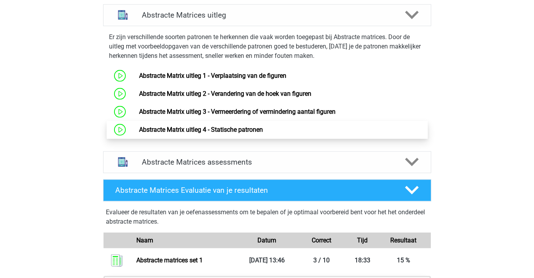
click at [235, 128] on link "Abstracte Matrix uitleg 4 - Statische patronen" at bounding box center [201, 129] width 124 height 7
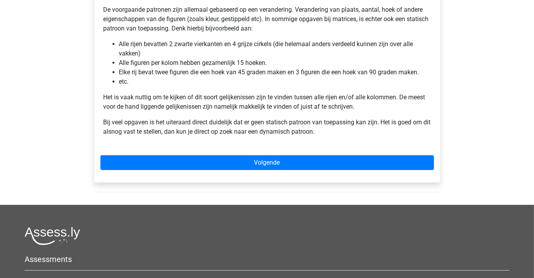
scroll to position [156, 0]
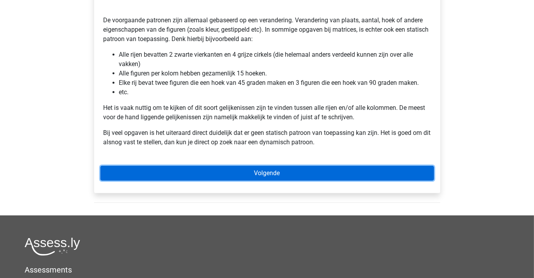
click at [247, 172] on link "Volgende" at bounding box center [266, 173] width 333 height 15
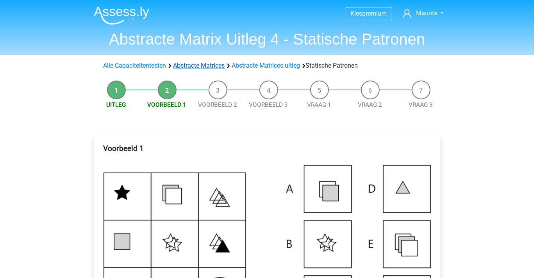
click at [210, 64] on link "Abstracte Matrices" at bounding box center [199, 65] width 52 height 7
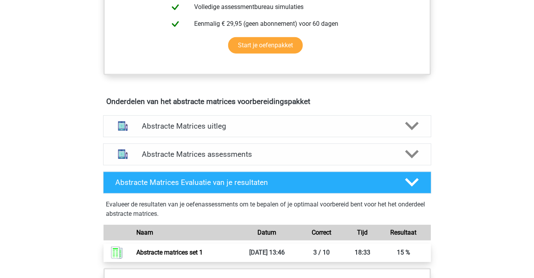
scroll to position [508, 0]
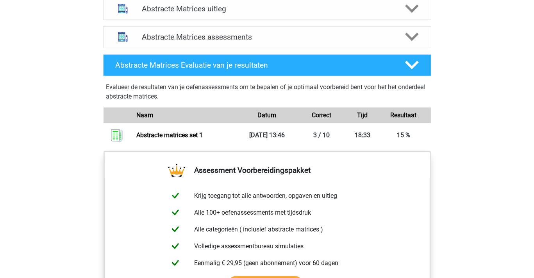
click at [178, 34] on h4 "Abstracte Matrices assessments" at bounding box center [267, 36] width 251 height 9
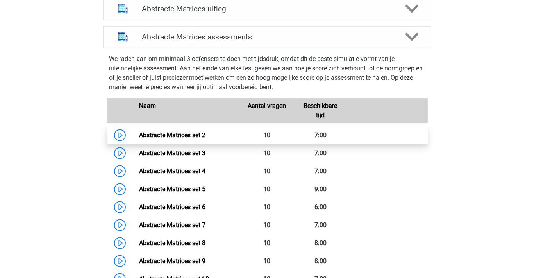
click at [187, 132] on link "Abstracte Matrices set 2" at bounding box center [172, 134] width 66 height 7
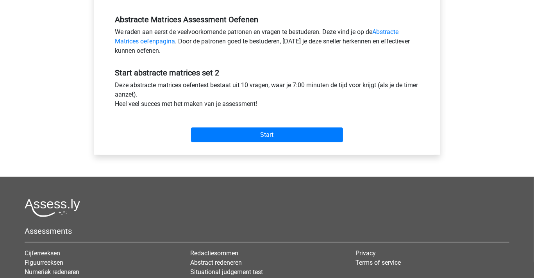
scroll to position [195, 0]
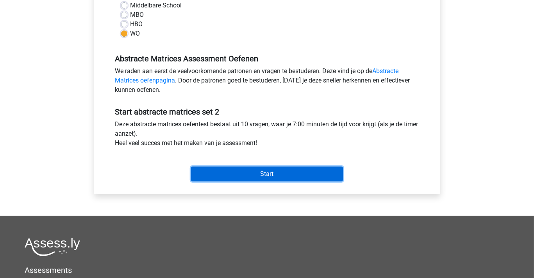
click at [268, 171] on input "Start" at bounding box center [267, 173] width 152 height 15
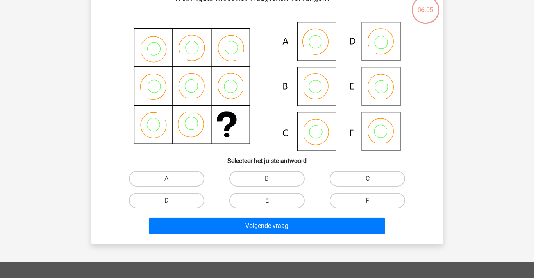
scroll to position [78, 0]
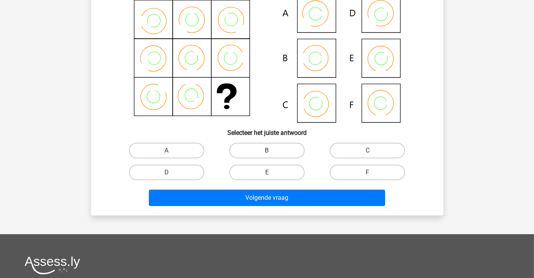
click at [269, 150] on label "B" at bounding box center [266, 151] width 75 height 16
click at [269, 150] on input "B" at bounding box center [269, 152] width 5 height 5
radio input "true"
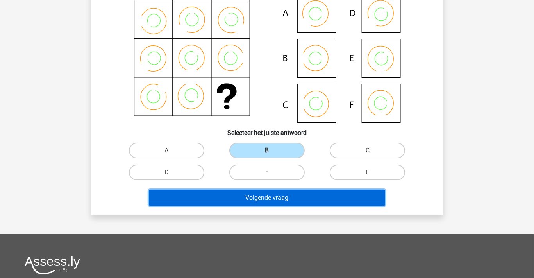
click at [267, 195] on button "Volgende vraag" at bounding box center [267, 197] width 236 height 16
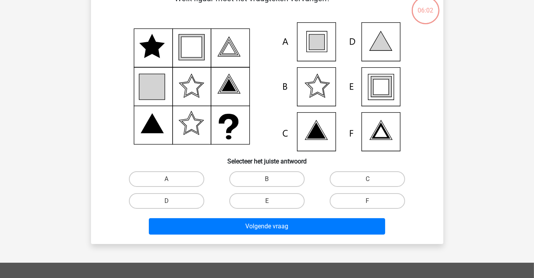
scroll to position [36, 0]
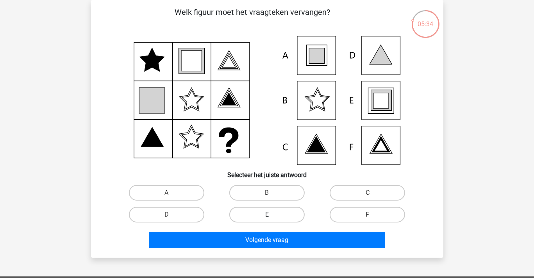
click at [264, 213] on label "E" at bounding box center [266, 215] width 75 height 16
click at [267, 214] on input "E" at bounding box center [269, 216] width 5 height 5
radio input "true"
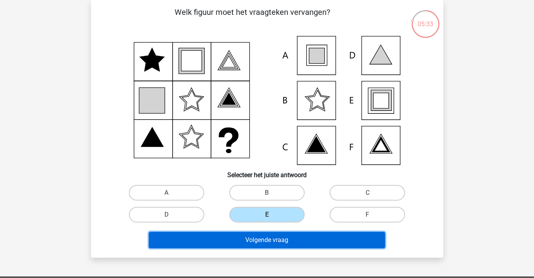
click at [261, 239] on button "Volgende vraag" at bounding box center [267, 240] width 236 height 16
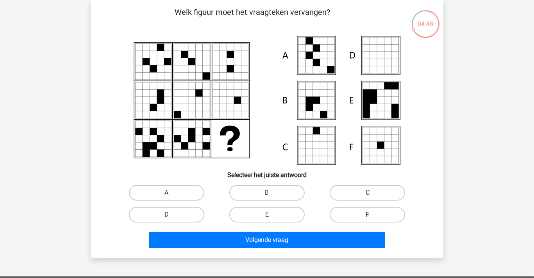
click at [317, 55] on icon at bounding box center [316, 55] width 7 height 7
click at [180, 188] on label "A" at bounding box center [166, 193] width 75 height 16
click at [171, 193] on input "A" at bounding box center [168, 195] width 5 height 5
radio input "true"
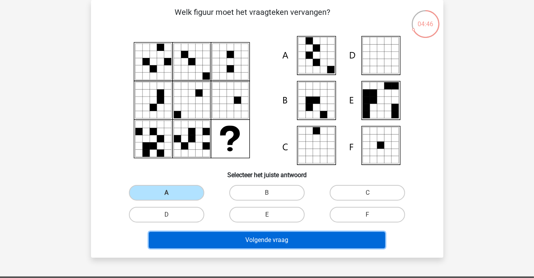
click at [220, 239] on button "Volgende vraag" at bounding box center [267, 240] width 236 height 16
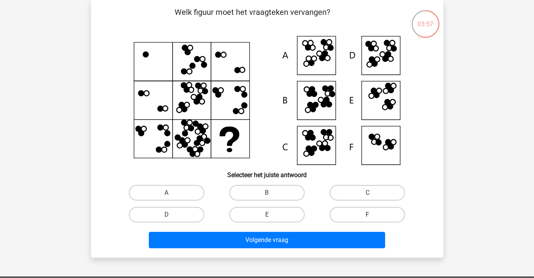
click at [353, 212] on label "F" at bounding box center [367, 215] width 75 height 16
click at [367, 214] on input "F" at bounding box center [369, 216] width 5 height 5
radio input "true"
drag, startPoint x: 273, startPoint y: 189, endPoint x: 274, endPoint y: 196, distance: 7.2
click at [273, 189] on label "B" at bounding box center [266, 193] width 75 height 16
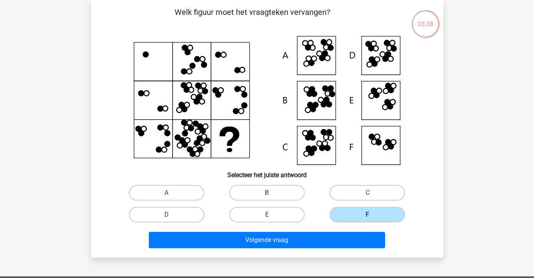
click at [272, 193] on input "B" at bounding box center [269, 195] width 5 height 5
radio input "true"
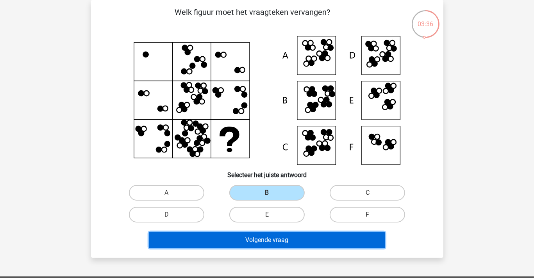
click at [272, 239] on button "Volgende vraag" at bounding box center [267, 240] width 236 height 16
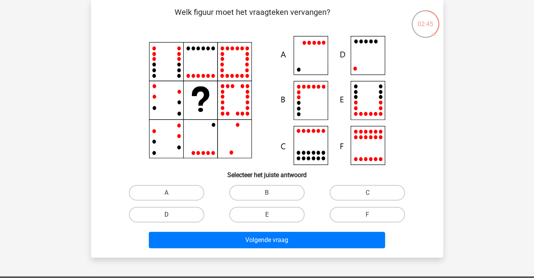
click at [187, 210] on label "D" at bounding box center [166, 215] width 75 height 16
click at [171, 214] on input "D" at bounding box center [168, 216] width 5 height 5
radio input "true"
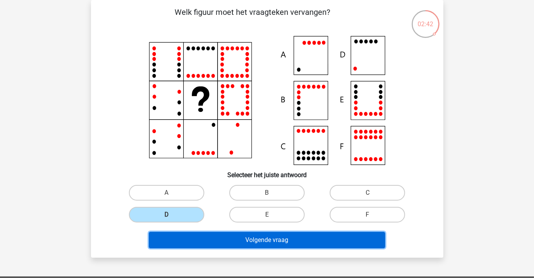
click at [207, 236] on button "Volgende vraag" at bounding box center [267, 240] width 236 height 16
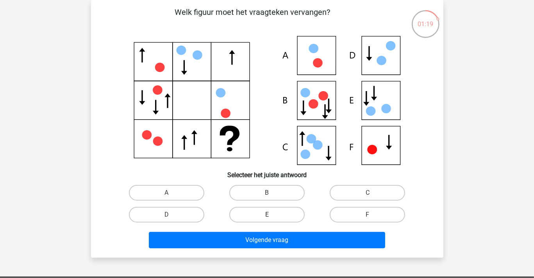
drag, startPoint x: 278, startPoint y: 212, endPoint x: 277, endPoint y: 237, distance: 25.0
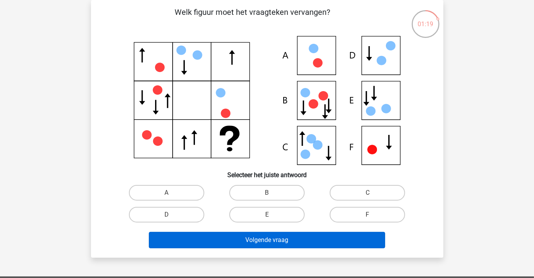
click at [278, 212] on label "E" at bounding box center [266, 215] width 75 height 16
click at [272, 214] on input "E" at bounding box center [269, 216] width 5 height 5
radio input "true"
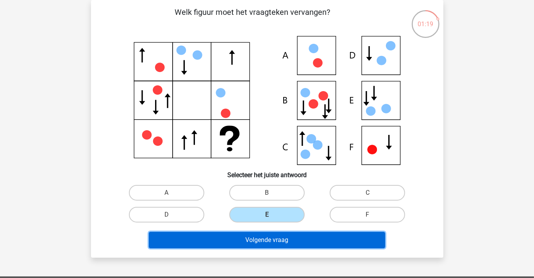
click at [278, 240] on button "Volgende vraag" at bounding box center [267, 240] width 236 height 16
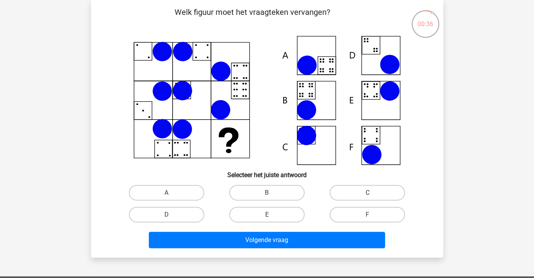
click at [347, 189] on label "C" at bounding box center [367, 193] width 75 height 16
click at [367, 193] on input "C" at bounding box center [369, 195] width 5 height 5
radio input "true"
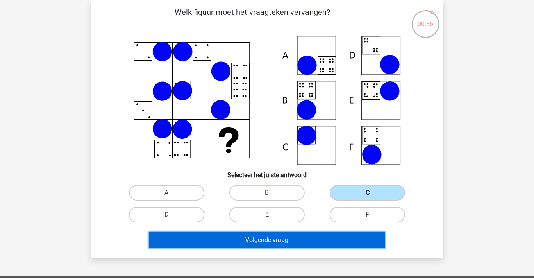
click at [314, 239] on button "Volgende vraag" at bounding box center [267, 240] width 236 height 16
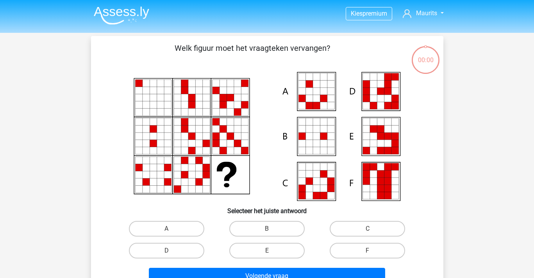
scroll to position [36, 0]
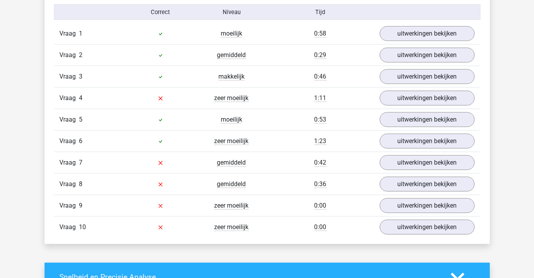
scroll to position [664, 0]
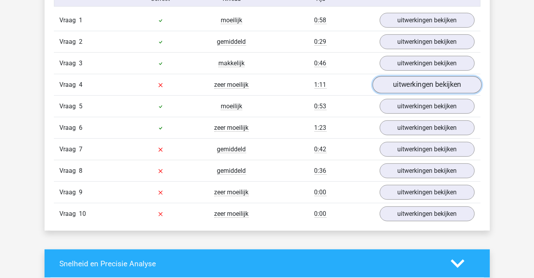
click at [405, 84] on link "uitwerkingen bekijken" at bounding box center [426, 84] width 109 height 17
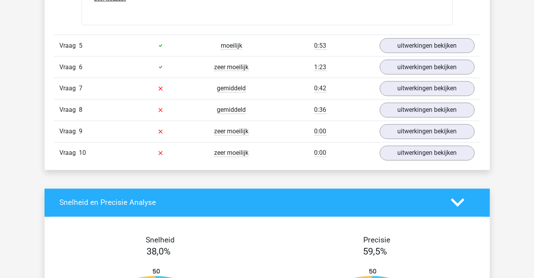
scroll to position [1250, 0]
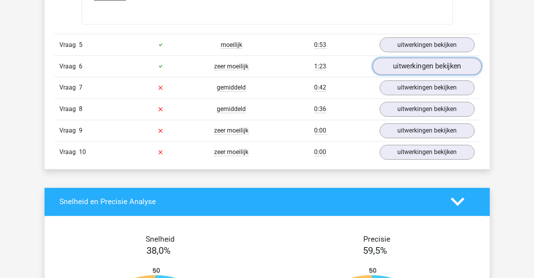
click at [407, 64] on link "uitwerkingen bekijken" at bounding box center [426, 66] width 109 height 17
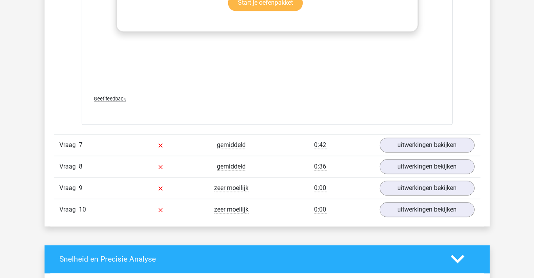
scroll to position [1718, 0]
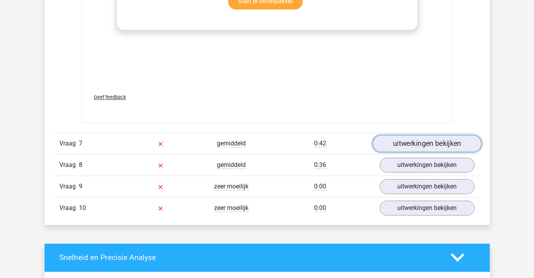
click at [410, 139] on link "uitwerkingen bekijken" at bounding box center [426, 143] width 109 height 17
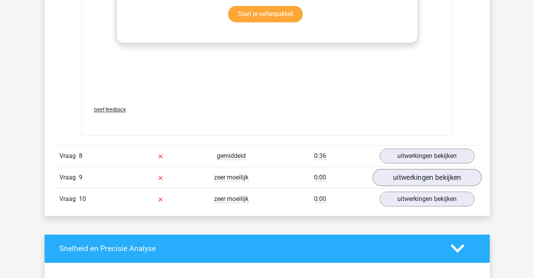
scroll to position [2265, 0]
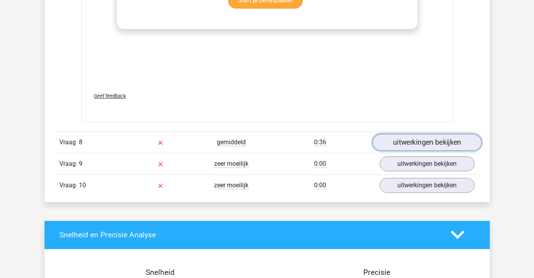
click at [420, 139] on link "uitwerkingen bekijken" at bounding box center [426, 142] width 109 height 17
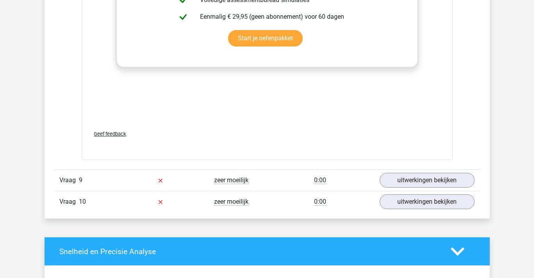
scroll to position [2811, 0]
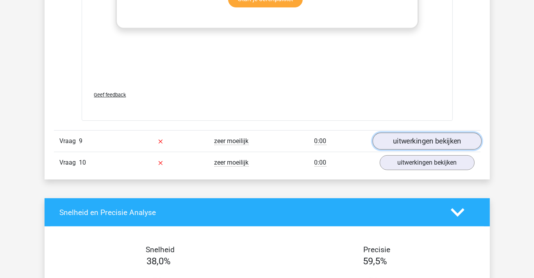
click at [406, 137] on link "uitwerkingen bekijken" at bounding box center [426, 140] width 109 height 17
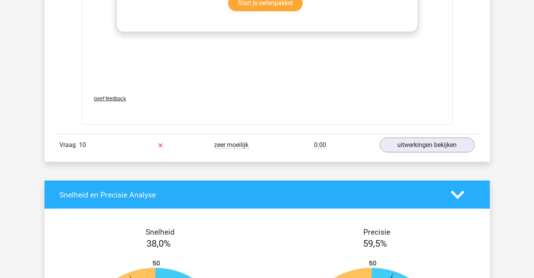
scroll to position [3397, 0]
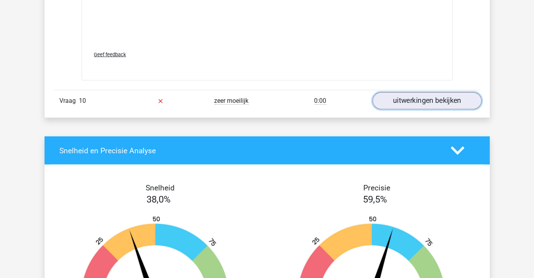
click at [415, 100] on link "uitwerkingen bekijken" at bounding box center [426, 101] width 109 height 17
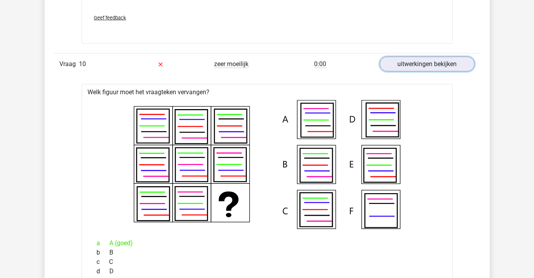
scroll to position [3475, 0]
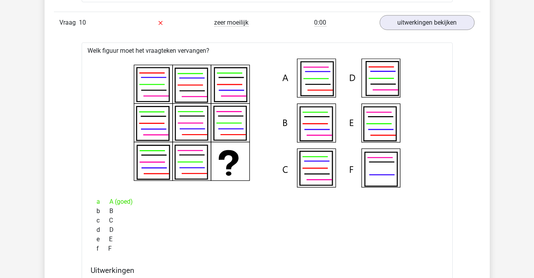
click at [159, 20] on icon at bounding box center [160, 23] width 6 height 6
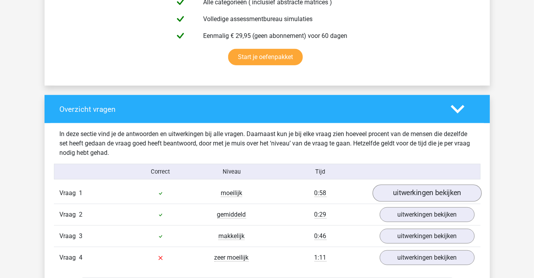
scroll to position [547, 0]
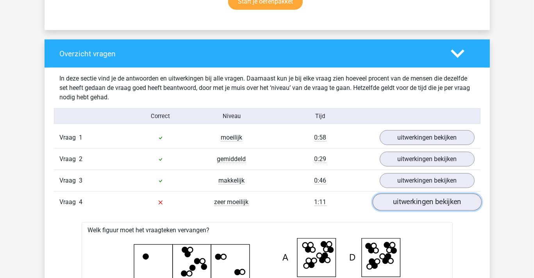
click at [433, 200] on link "uitwerkingen bekijken" at bounding box center [426, 201] width 109 height 17
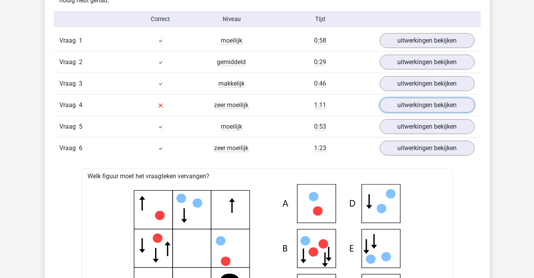
scroll to position [664, 0]
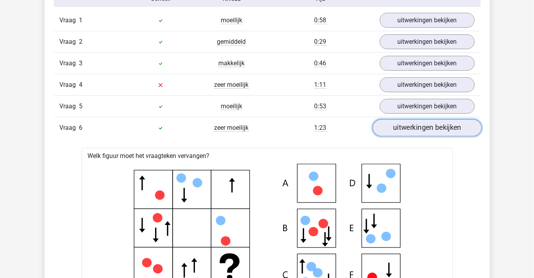
click at [433, 126] on link "uitwerkingen bekijken" at bounding box center [426, 127] width 109 height 17
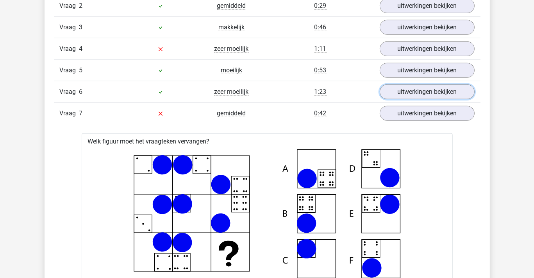
scroll to position [742, 0]
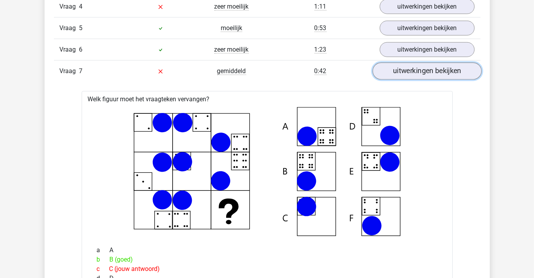
click at [420, 71] on link "uitwerkingen bekijken" at bounding box center [426, 70] width 109 height 17
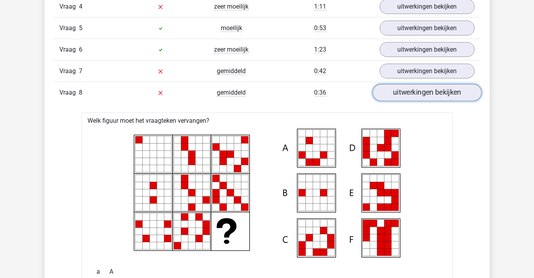
click at [422, 88] on link "uitwerkingen bekijken" at bounding box center [426, 92] width 109 height 17
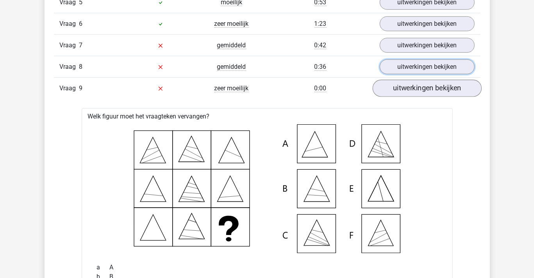
scroll to position [781, 0]
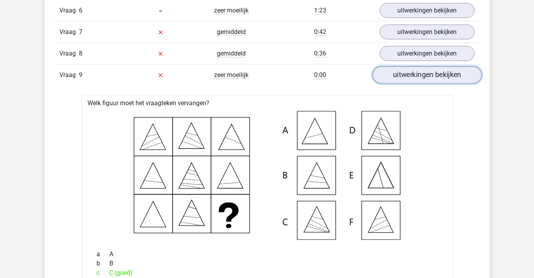
click at [421, 74] on link "uitwerkingen bekijken" at bounding box center [426, 74] width 109 height 17
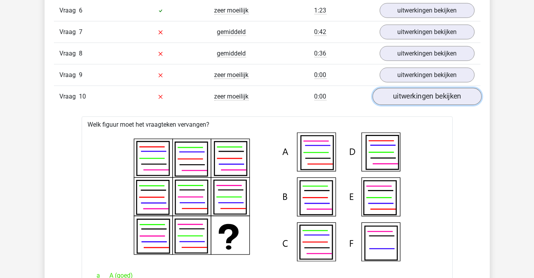
click at [420, 96] on link "uitwerkingen bekijken" at bounding box center [426, 96] width 109 height 17
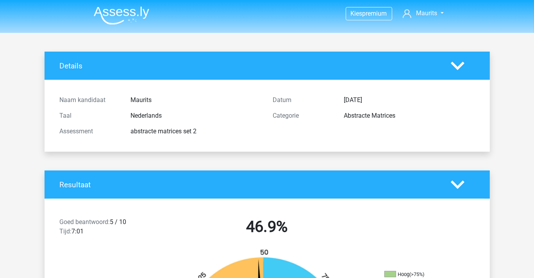
scroll to position [0, 0]
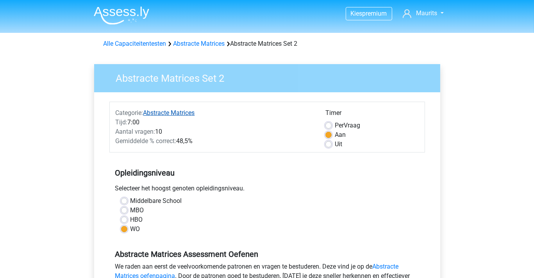
click at [165, 112] on link "Abstracte Matrices" at bounding box center [169, 112] width 52 height 7
click at [198, 44] on link "Abstracte Matrices" at bounding box center [199, 43] width 52 height 7
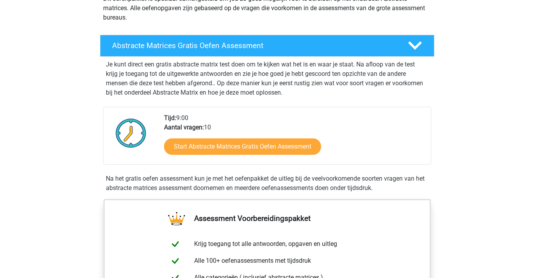
scroll to position [117, 0]
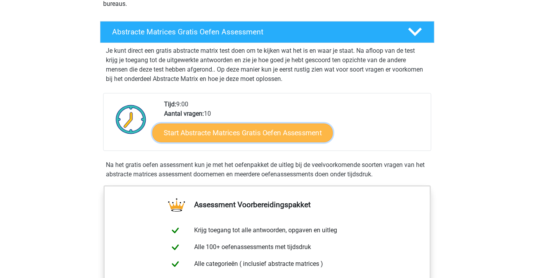
click at [237, 130] on link "Start Abstracte Matrices Gratis Oefen Assessment" at bounding box center [242, 132] width 180 height 19
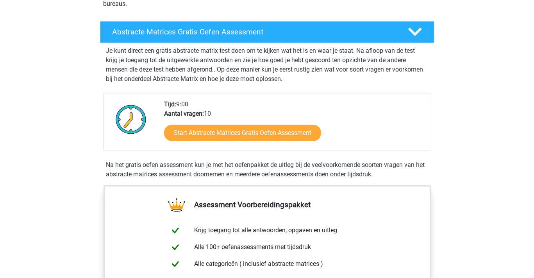
scroll to position [0, 0]
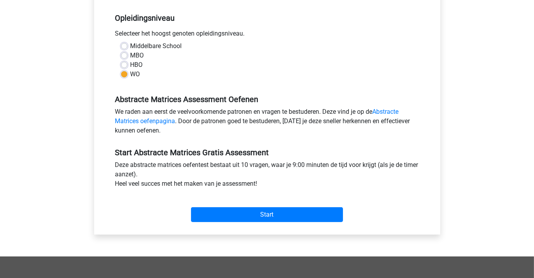
scroll to position [156, 0]
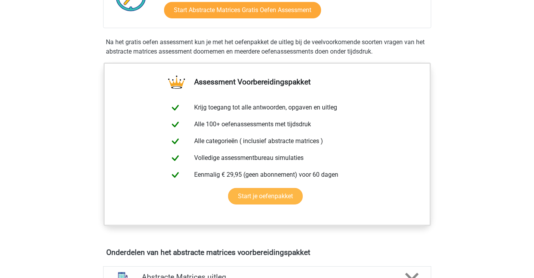
scroll to position [351, 0]
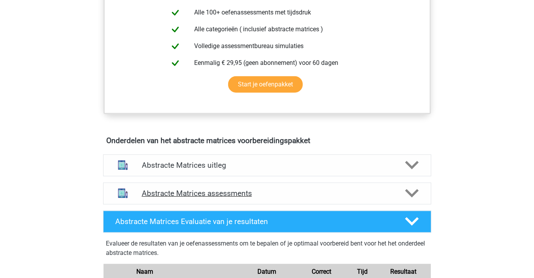
click at [206, 191] on h4 "Abstracte Matrices assessments" at bounding box center [267, 193] width 251 height 9
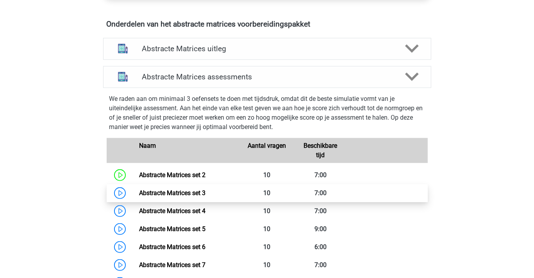
scroll to position [469, 0]
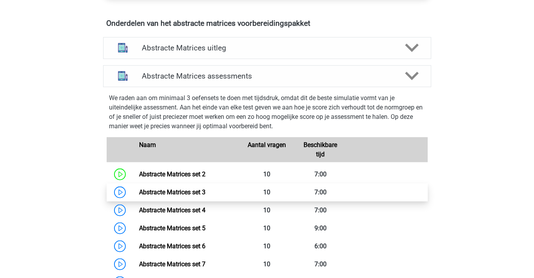
click at [189, 189] on link "Abstracte Matrices set 3" at bounding box center [172, 191] width 66 height 7
